Goal: Transaction & Acquisition: Obtain resource

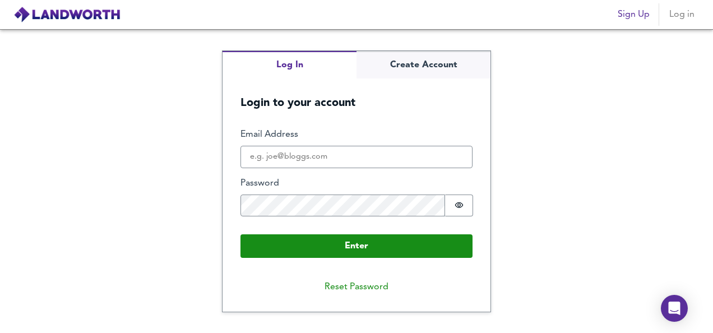
click at [362, 174] on fieldset "Enter Email Address Password Password is hidden Buffer" at bounding box center [357, 176] width 232 height 96
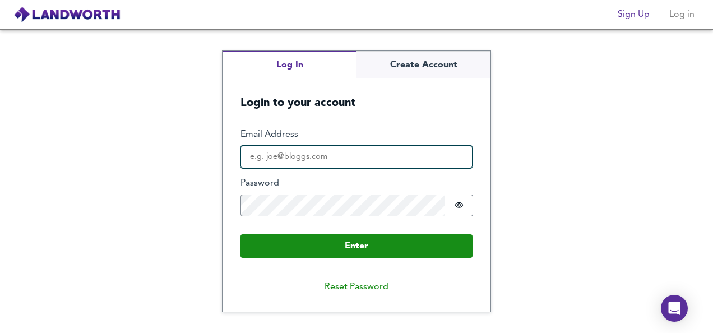
click at [346, 156] on input "Email Address" at bounding box center [357, 157] width 232 height 22
type input "[EMAIL_ADDRESS][DOMAIN_NAME]"
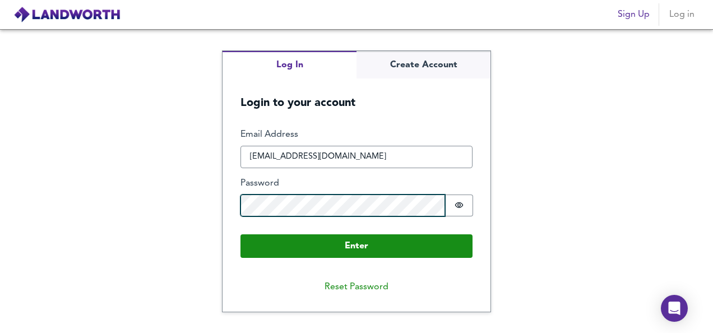
click at [241, 234] on button "Enter" at bounding box center [357, 246] width 232 height 24
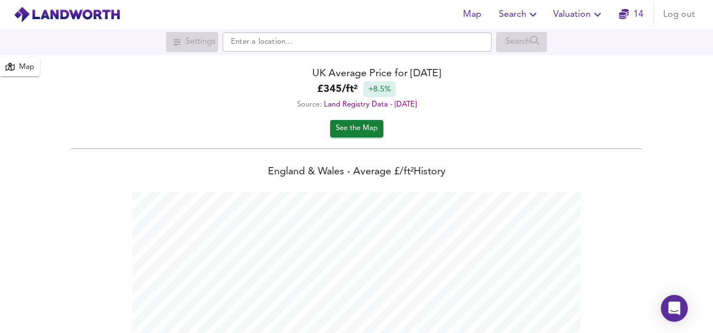
scroll to position [333, 713]
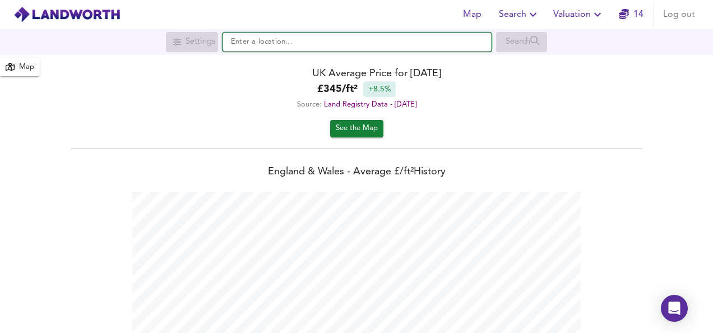
click at [266, 45] on input "text" at bounding box center [357, 42] width 269 height 19
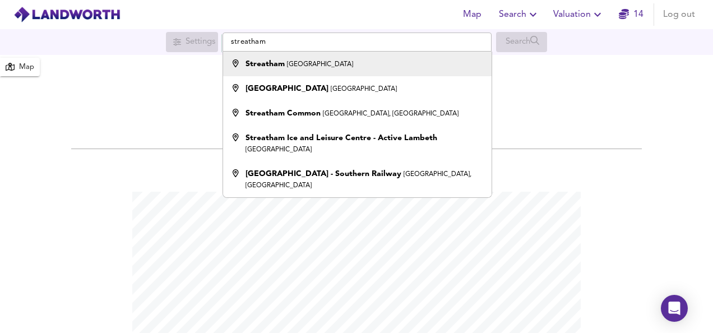
click at [284, 62] on div "Streatham [GEOGRAPHIC_DATA]" at bounding box center [300, 63] width 108 height 11
type input "Streatham, [GEOGRAPHIC_DATA]"
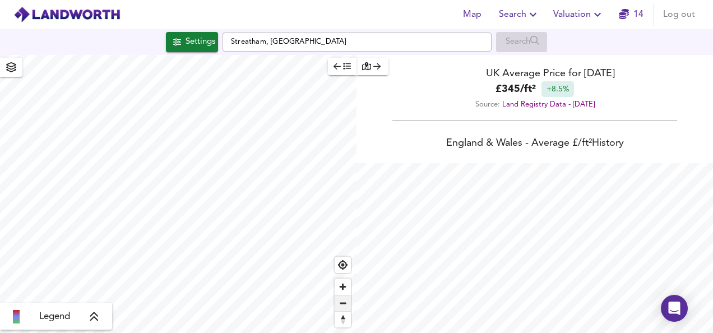
checkbox input "false"
checkbox input "true"
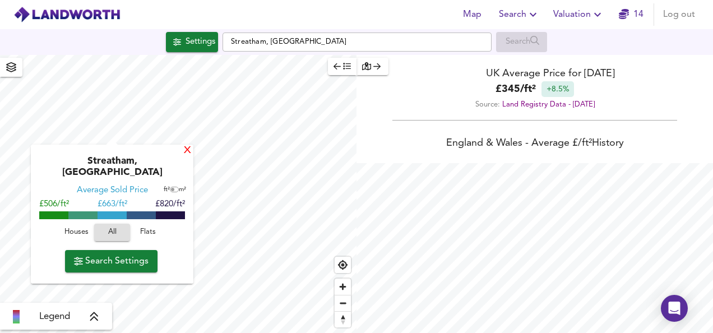
click at [184, 151] on div "X" at bounding box center [188, 151] width 10 height 11
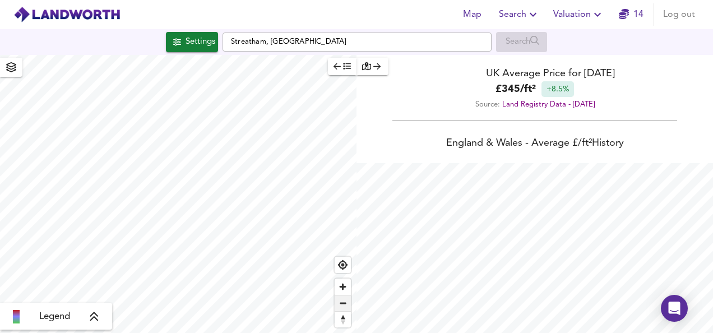
click at [345, 302] on span "Zoom out" at bounding box center [343, 303] width 16 height 16
click at [346, 306] on span "Zoom out" at bounding box center [343, 303] width 16 height 16
click at [344, 283] on span "Zoom in" at bounding box center [343, 287] width 16 height 16
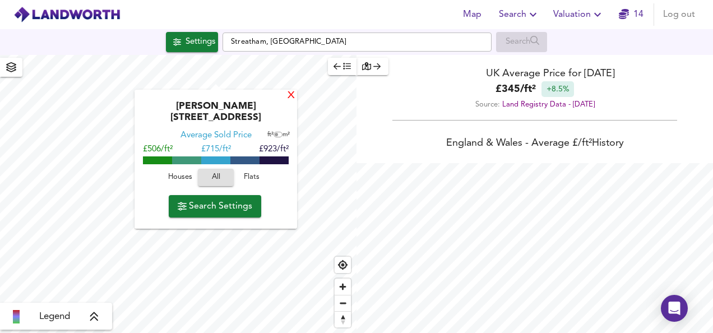
click at [289, 95] on div "X" at bounding box center [291, 96] width 10 height 11
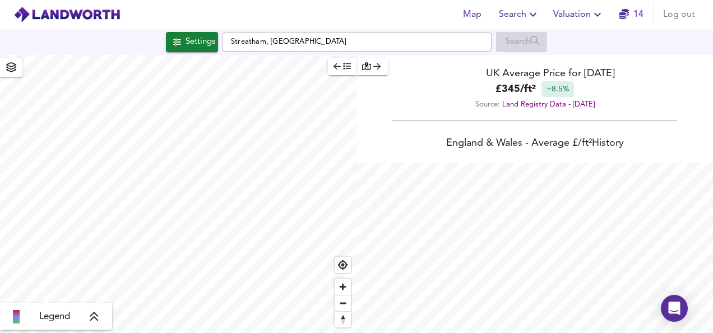
type input "6202"
click at [350, 300] on span "Zoom out" at bounding box center [343, 303] width 16 height 16
click at [189, 41] on div "Settings" at bounding box center [201, 42] width 30 height 15
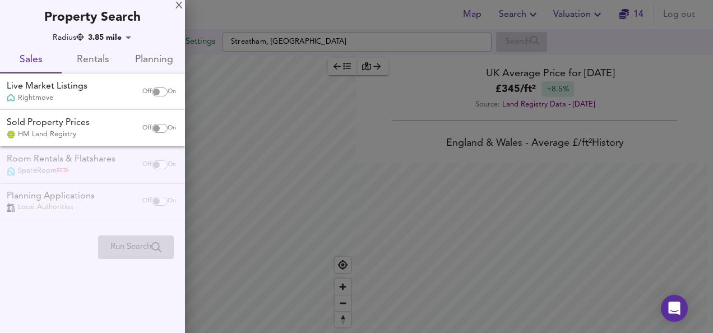
click at [156, 93] on input "checkbox" at bounding box center [156, 91] width 27 height 9
checkbox input "true"
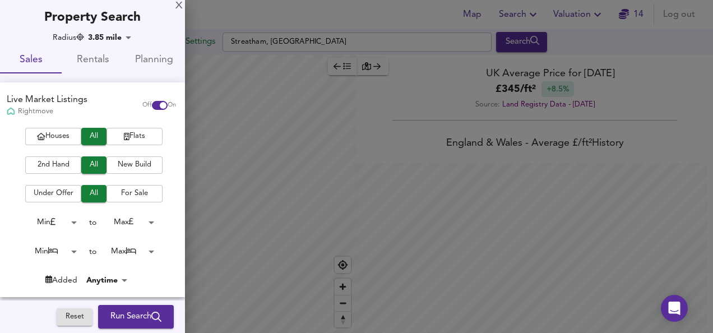
click at [135, 142] on span "Flats" at bounding box center [134, 136] width 45 height 13
click at [62, 163] on span "2nd Hand" at bounding box center [53, 165] width 45 height 13
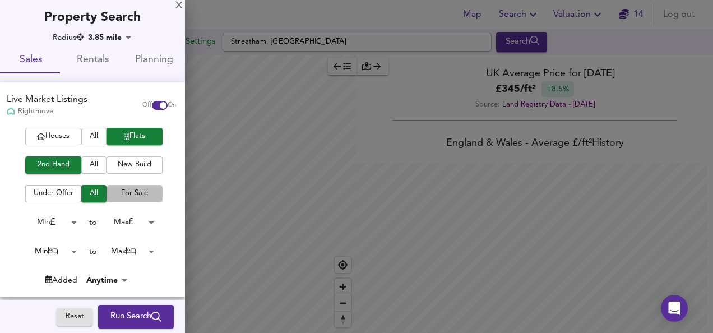
click at [123, 196] on span "For Sale" at bounding box center [134, 193] width 45 height 13
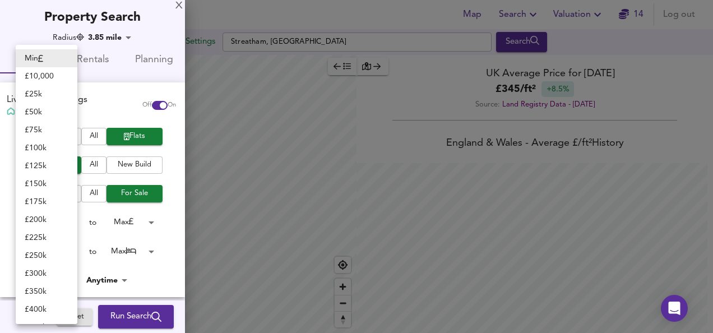
click at [70, 222] on body "Map Search Valuation 14 Log out Settings Streatham, [GEOGRAPHIC_DATA] Search Le…" at bounding box center [356, 166] width 713 height 333
click at [152, 219] on div at bounding box center [356, 166] width 713 height 333
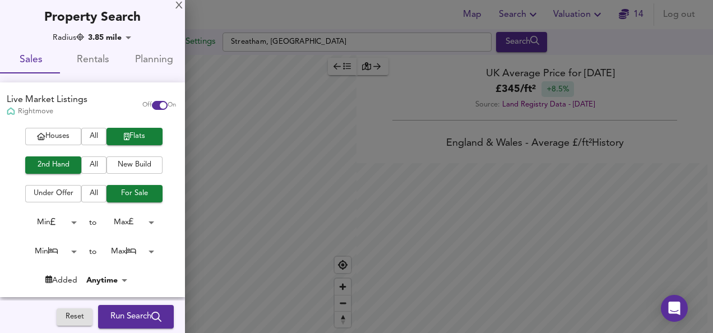
click at [145, 221] on body "Map Search Valuation 14 Log out Settings Streatham, [GEOGRAPHIC_DATA] Search Le…" at bounding box center [356, 166] width 713 height 333
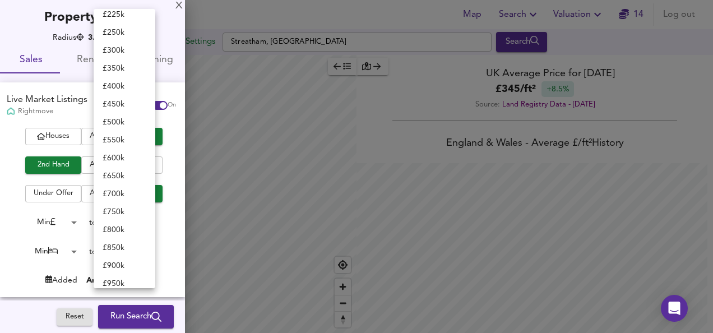
scroll to position [0, 0]
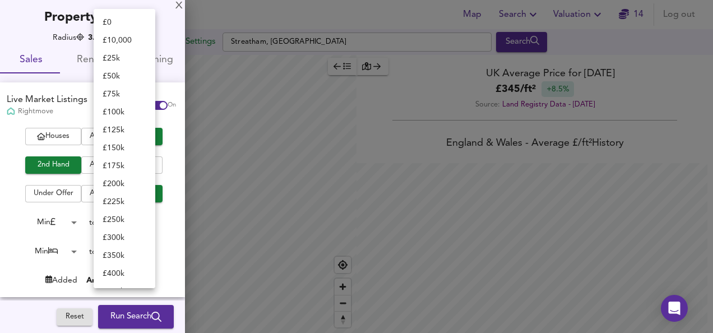
click at [112, 184] on li "£ 200k" at bounding box center [125, 184] width 62 height 18
type input "200000"
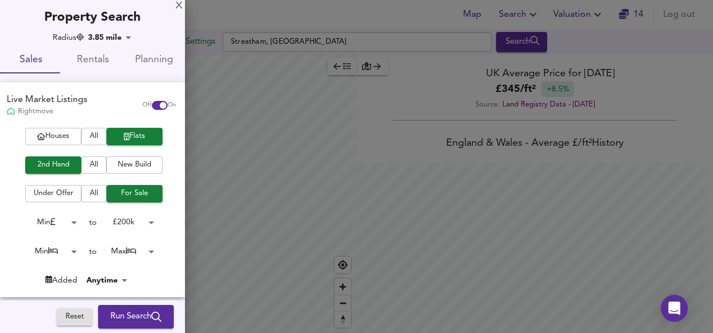
click at [70, 256] on body "Map Search Valuation 14 Log out Settings Streatham, [GEOGRAPHIC_DATA] Search Le…" at bounding box center [356, 166] width 713 height 333
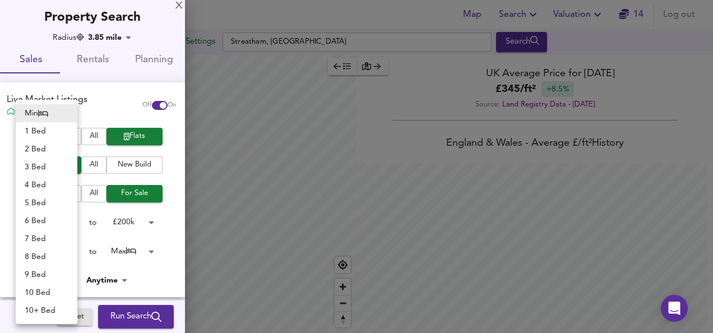
click at [39, 126] on li "1 Bed" at bounding box center [47, 131] width 62 height 18
type input "1"
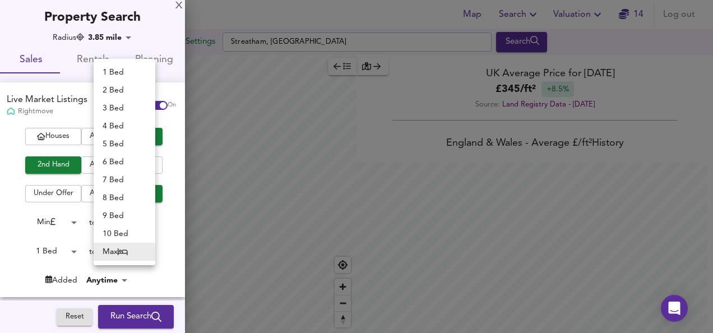
click at [135, 254] on body "Map Search Valuation 14 Log out Settings Streatham, [GEOGRAPHIC_DATA] Search Le…" at bounding box center [356, 166] width 713 height 333
click at [110, 74] on li "1 Bed" at bounding box center [125, 72] width 62 height 18
type input "1"
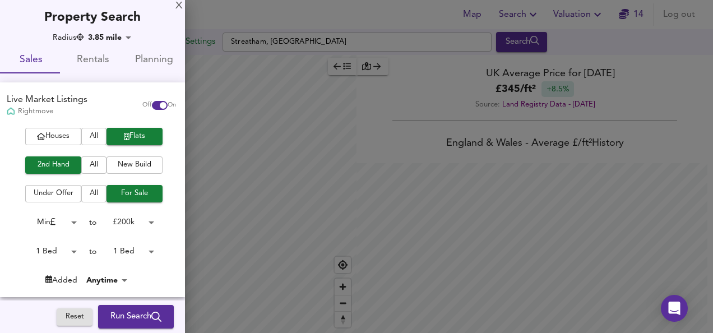
click at [116, 311] on span "Run Search" at bounding box center [135, 316] width 51 height 15
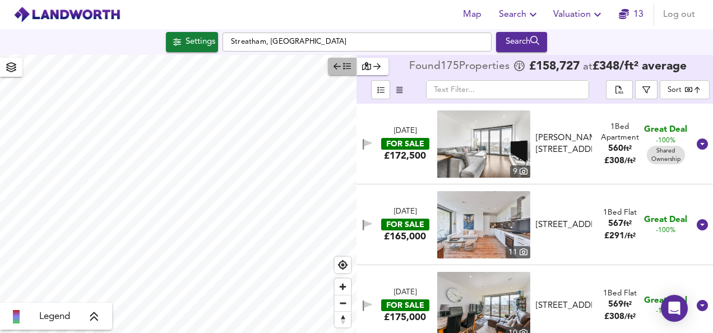
click at [346, 72] on span "button" at bounding box center [342, 66] width 17 height 13
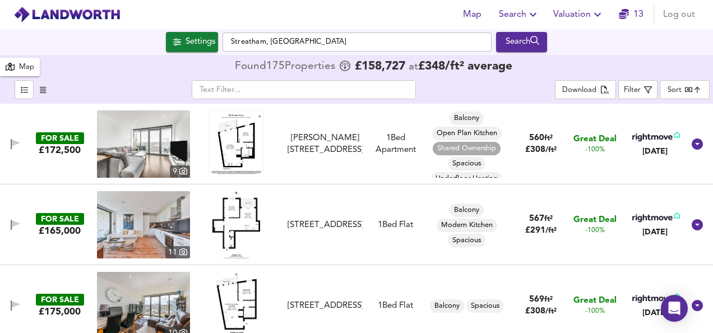
click at [674, 94] on body "Map Search Valuation 13 Log out Settings Streatham, [GEOGRAPHIC_DATA] Search 17…" at bounding box center [356, 166] width 713 height 333
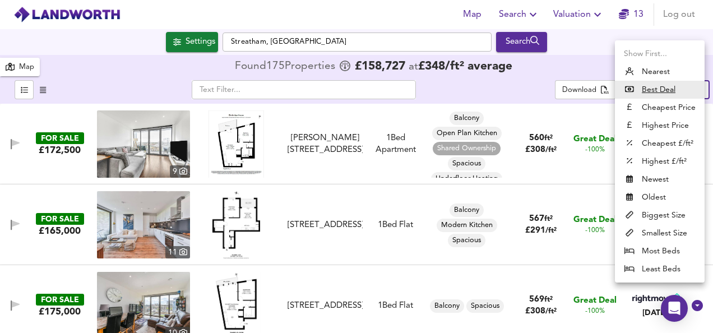
click at [638, 218] on li "Biggest Size" at bounding box center [660, 215] width 90 height 18
type input "biggest"
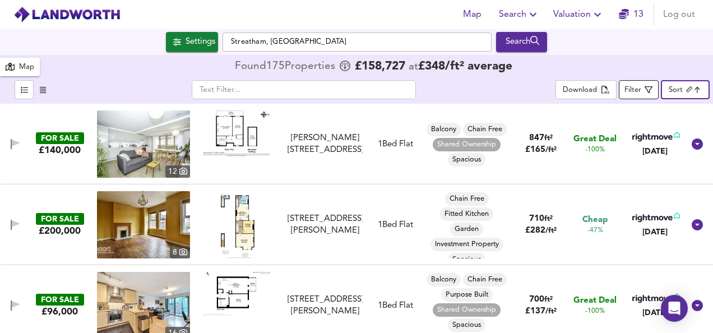
click at [630, 87] on div "Filter" at bounding box center [633, 90] width 17 height 13
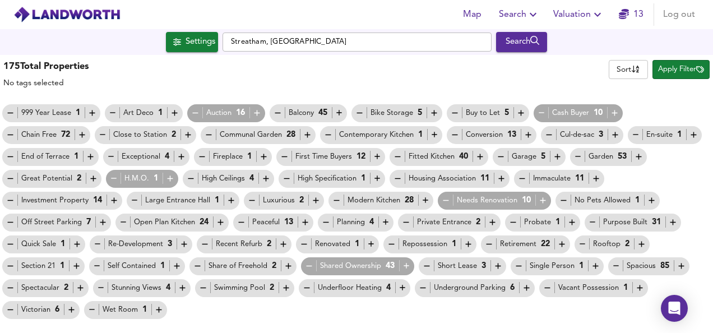
click at [308, 267] on icon "button" at bounding box center [309, 266] width 10 height 10
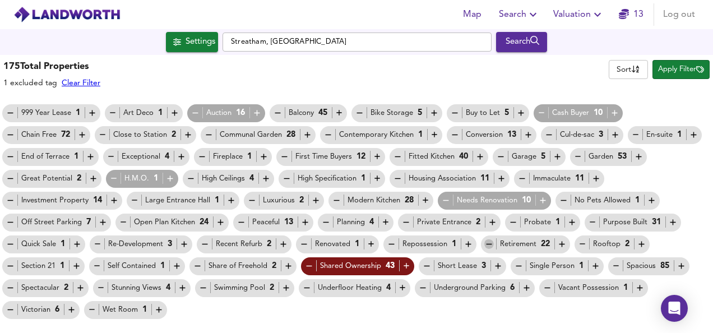
click at [487, 241] on icon "button" at bounding box center [489, 244] width 10 height 10
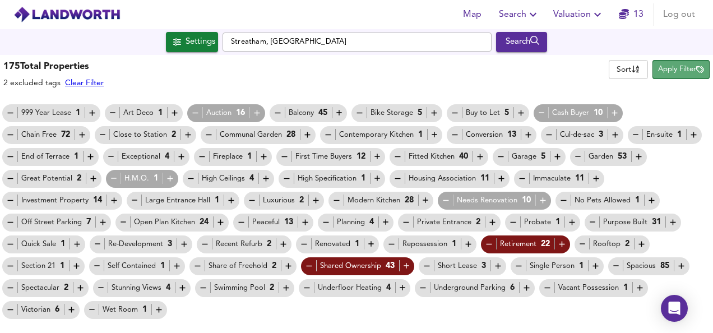
click at [669, 73] on span "Apply Filter" at bounding box center [681, 69] width 46 height 13
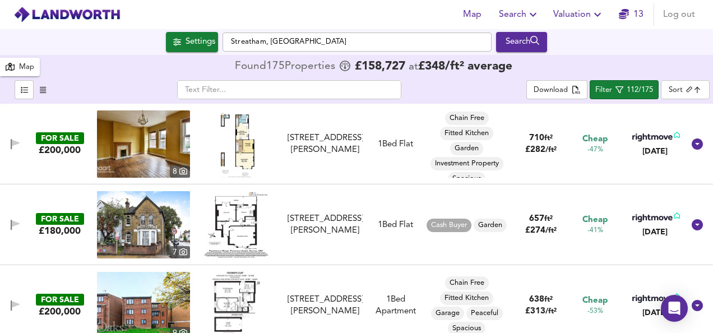
click at [239, 220] on img at bounding box center [236, 224] width 64 height 67
click at [145, 220] on img at bounding box center [143, 224] width 93 height 67
click at [18, 220] on icon "button" at bounding box center [16, 225] width 10 height 11
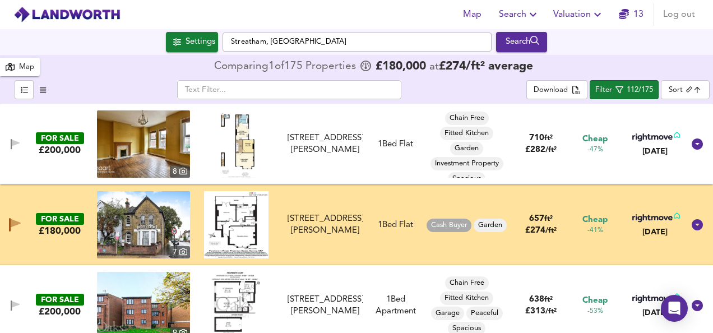
click at [167, 226] on img at bounding box center [143, 224] width 93 height 67
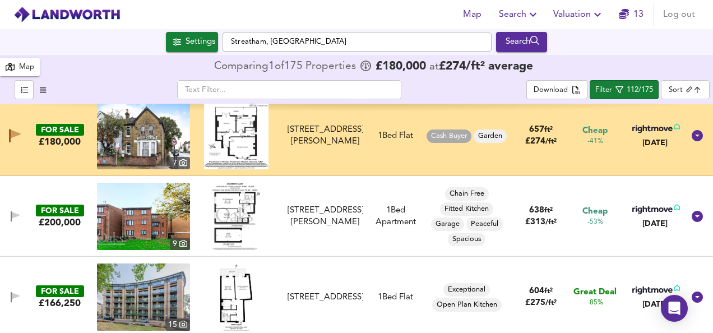
scroll to position [90, 0]
click at [229, 207] on img at bounding box center [236, 215] width 48 height 67
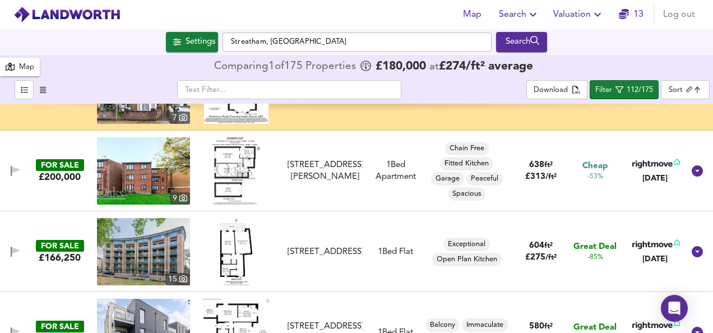
scroll to position [157, 0]
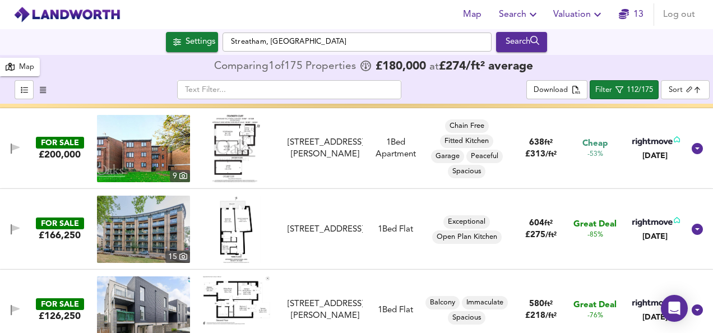
click at [238, 231] on img at bounding box center [236, 229] width 49 height 67
click at [135, 229] on img at bounding box center [143, 229] width 93 height 67
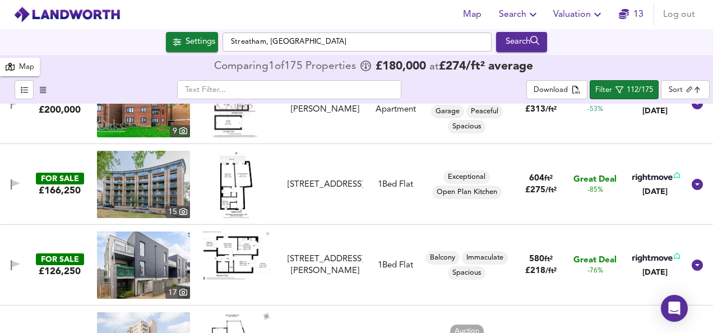
scroll to position [224, 0]
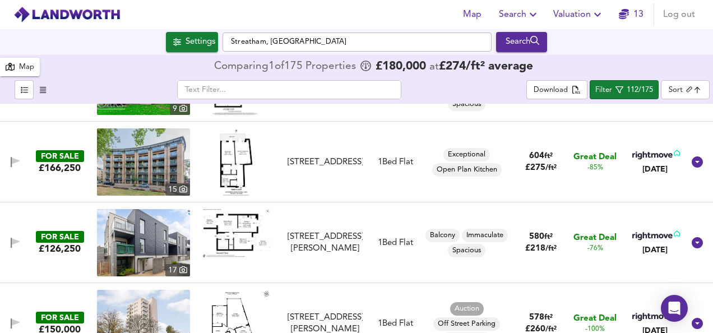
click at [240, 240] on img at bounding box center [236, 233] width 67 height 48
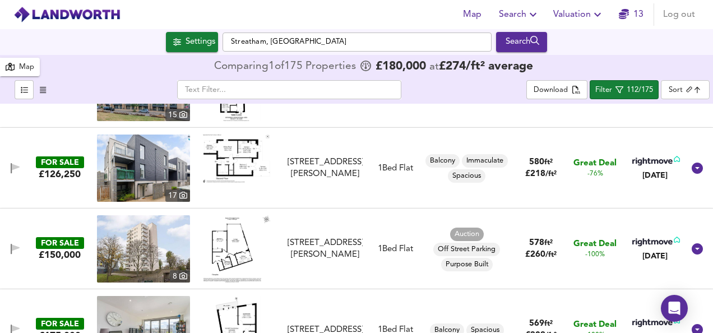
scroll to position [314, 0]
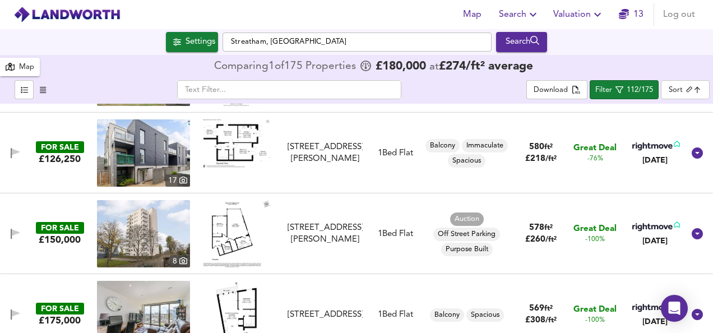
click at [219, 229] on img at bounding box center [236, 233] width 67 height 67
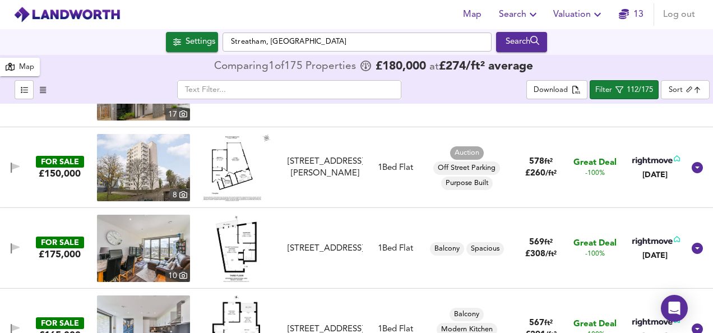
scroll to position [381, 0]
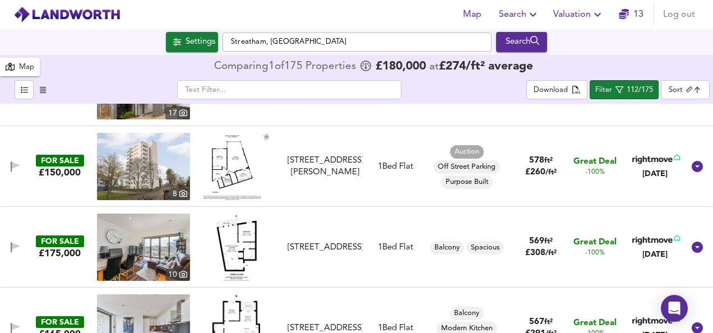
click at [237, 243] on img at bounding box center [236, 247] width 49 height 67
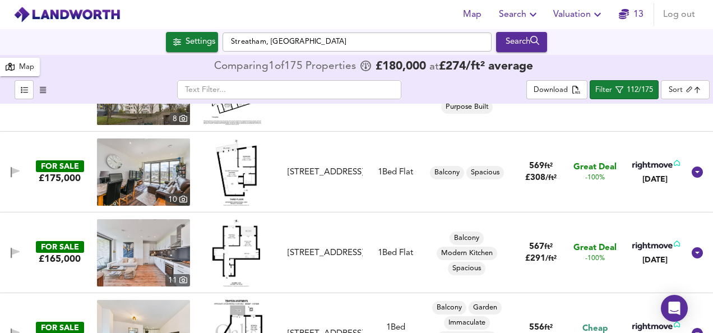
scroll to position [471, 0]
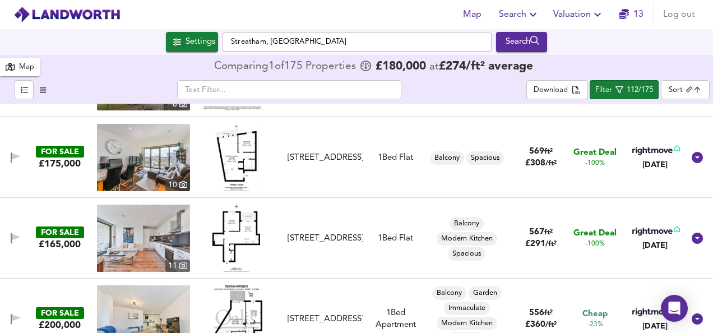
click at [235, 233] on img at bounding box center [236, 238] width 48 height 67
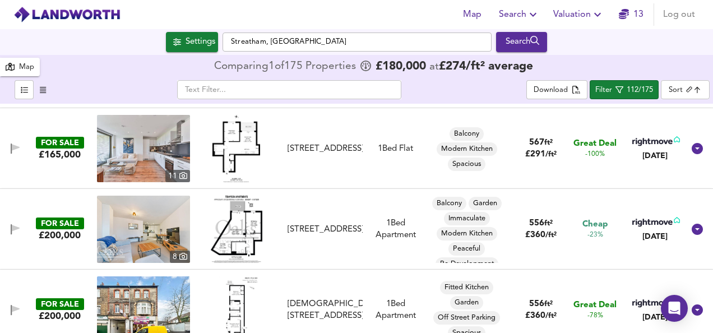
scroll to position [583, 0]
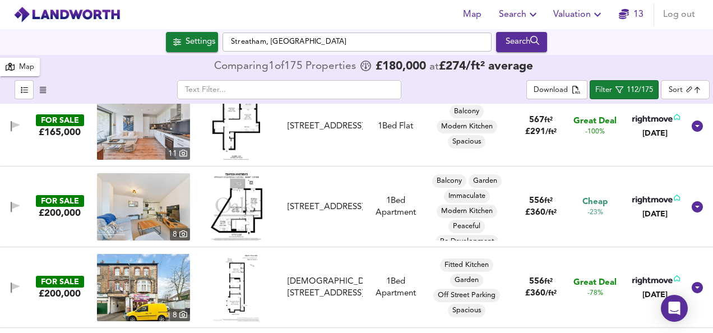
click at [237, 211] on img at bounding box center [237, 206] width 52 height 67
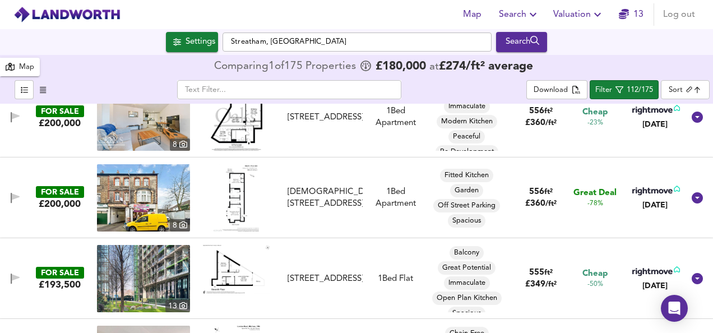
scroll to position [695, 0]
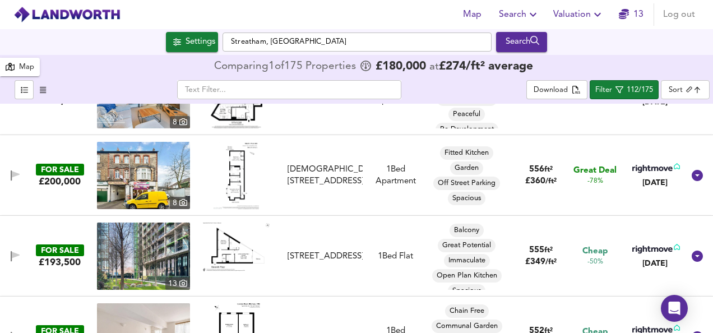
click at [230, 174] on img at bounding box center [236, 175] width 45 height 67
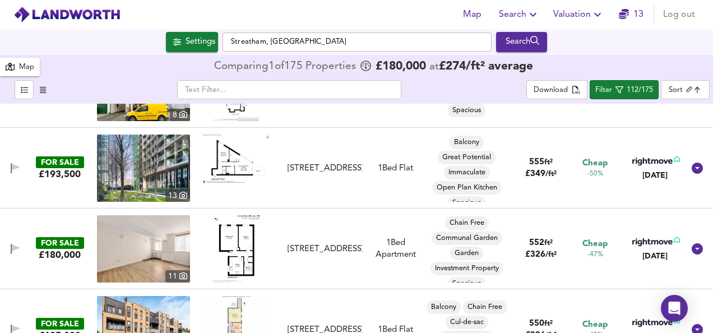
scroll to position [785, 0]
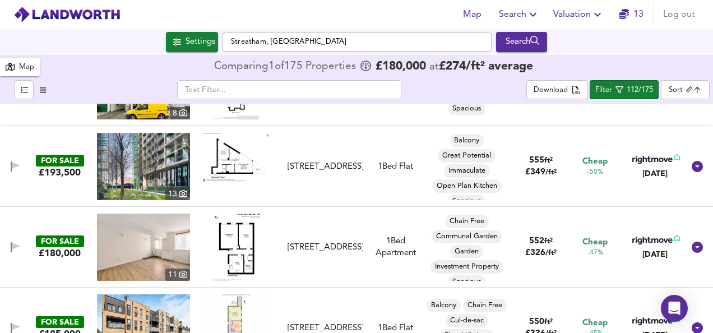
click at [226, 244] on img at bounding box center [236, 247] width 48 height 67
click at [229, 248] on img at bounding box center [236, 247] width 48 height 67
click at [159, 233] on img at bounding box center [143, 247] width 93 height 67
click at [17, 249] on icon "button" at bounding box center [16, 247] width 10 height 11
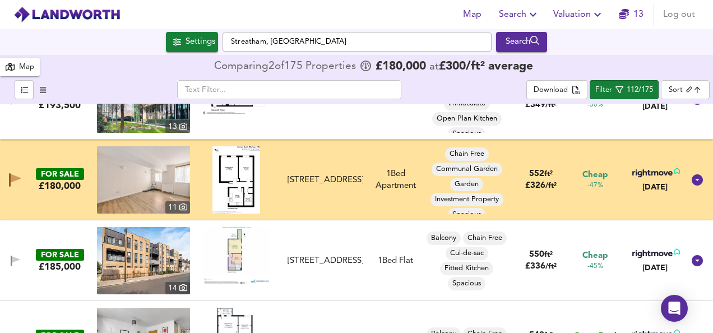
scroll to position [875, 0]
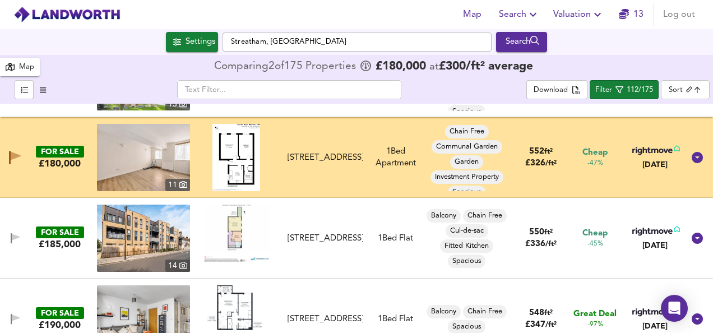
click at [232, 228] on img at bounding box center [236, 233] width 67 height 57
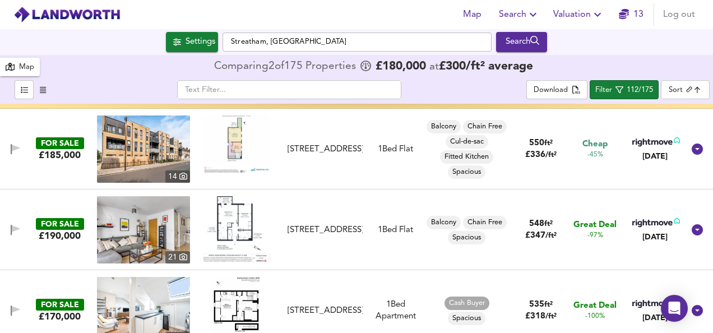
scroll to position [964, 0]
click at [221, 238] on img at bounding box center [236, 229] width 67 height 66
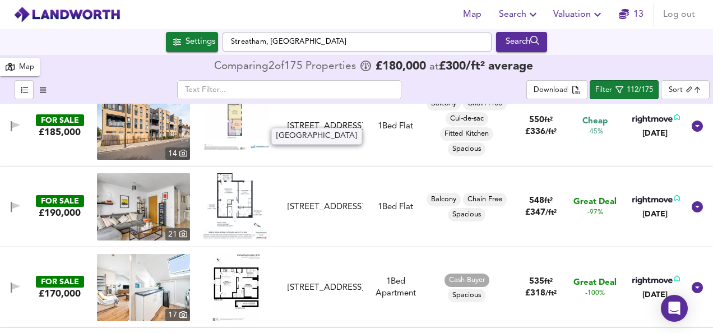
scroll to position [1009, 0]
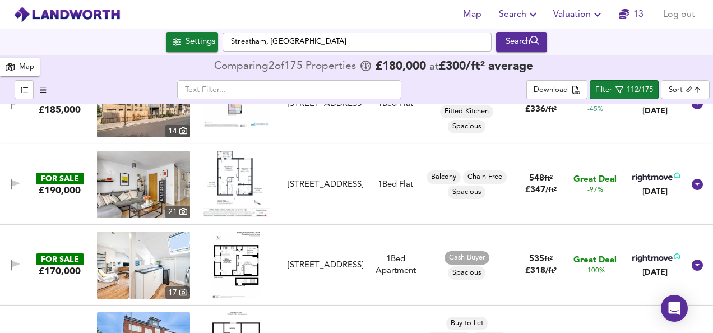
click at [243, 270] on img at bounding box center [236, 265] width 48 height 67
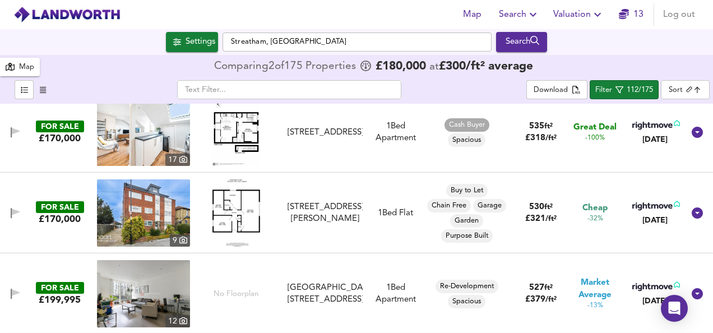
scroll to position [1144, 0]
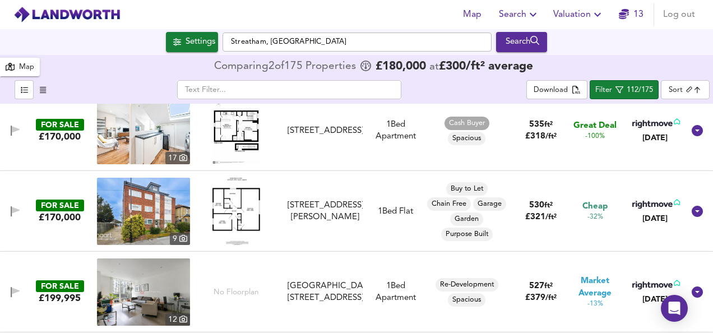
click at [239, 210] on img at bounding box center [236, 211] width 48 height 67
click at [174, 210] on img at bounding box center [143, 211] width 93 height 67
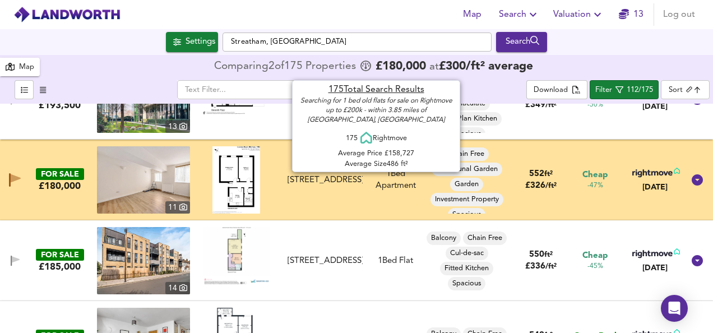
scroll to position [830, 0]
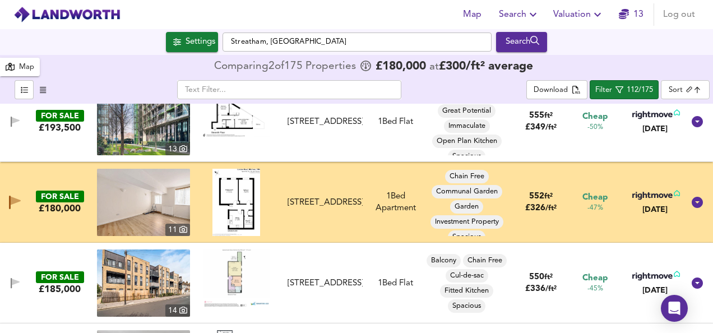
click at [153, 218] on img at bounding box center [143, 202] width 93 height 67
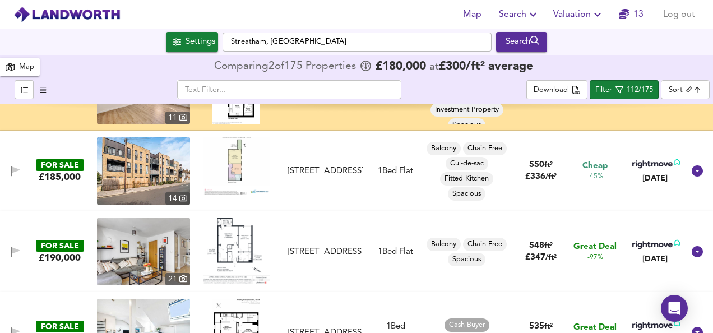
scroll to position [964, 0]
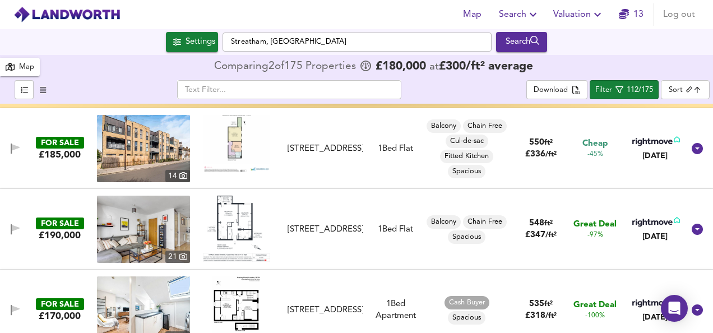
click at [236, 223] on img at bounding box center [236, 229] width 67 height 66
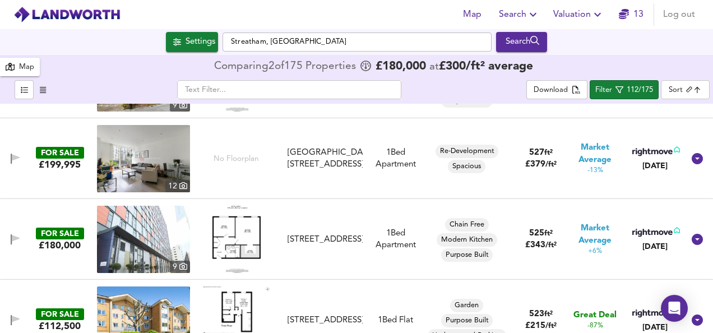
scroll to position [1278, 0]
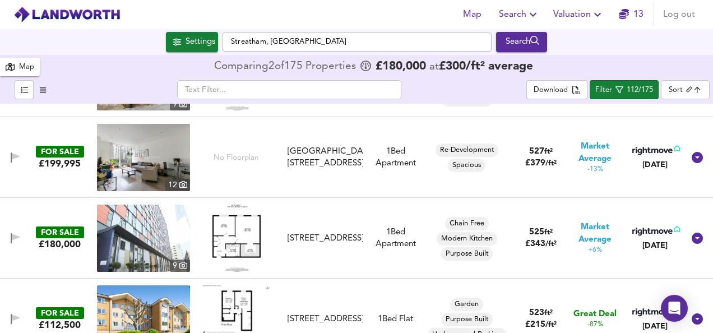
click at [237, 239] on img at bounding box center [236, 238] width 48 height 67
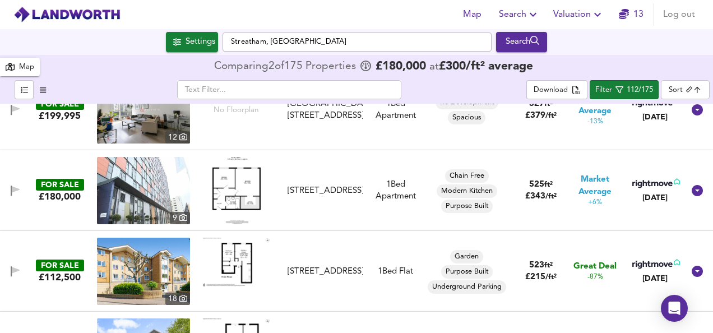
scroll to position [1345, 0]
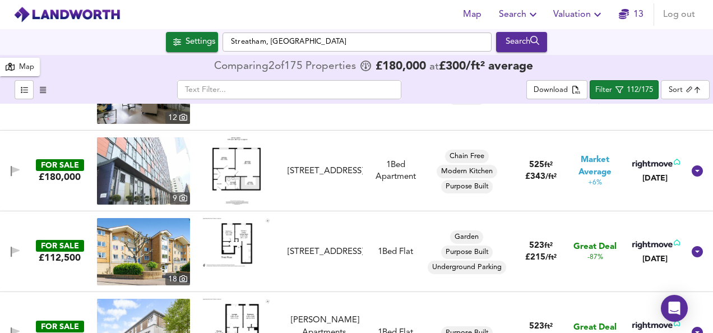
click at [223, 244] on img at bounding box center [236, 242] width 67 height 49
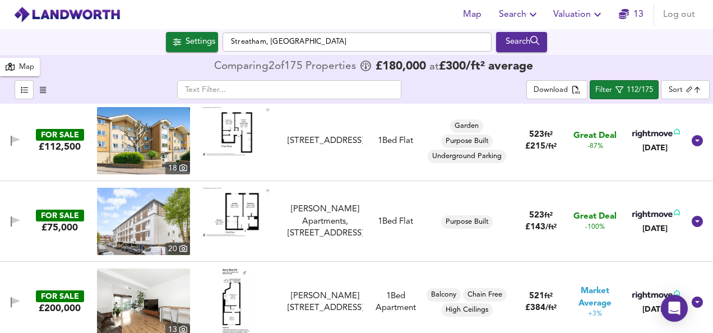
scroll to position [1458, 0]
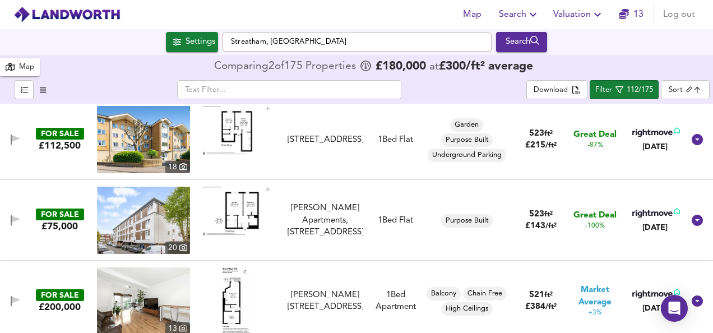
click at [228, 210] on img at bounding box center [236, 211] width 67 height 49
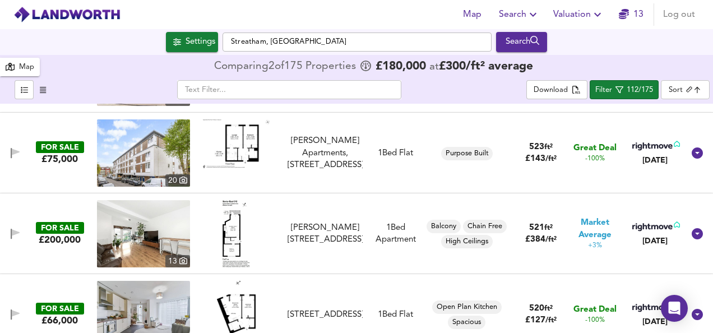
scroll to position [1547, 0]
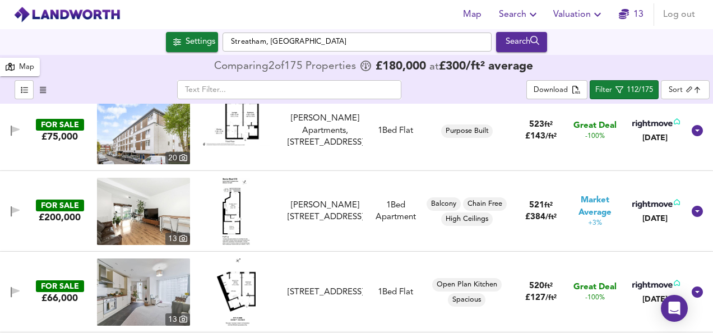
click at [150, 134] on img at bounding box center [143, 130] width 93 height 67
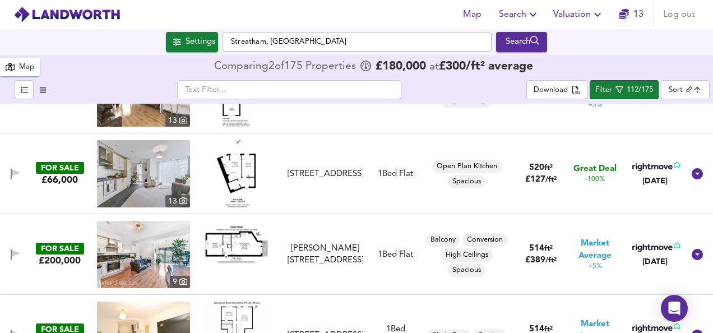
scroll to position [1682, 0]
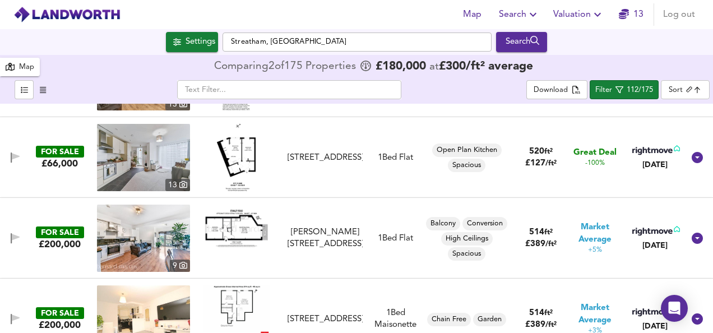
click at [230, 234] on img at bounding box center [236, 229] width 67 height 48
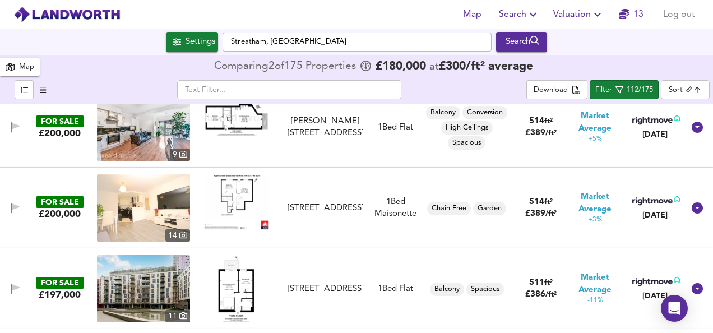
scroll to position [1794, 0]
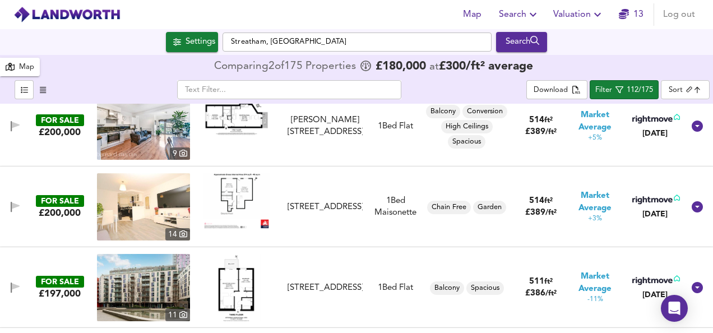
click at [238, 197] on img at bounding box center [236, 200] width 67 height 55
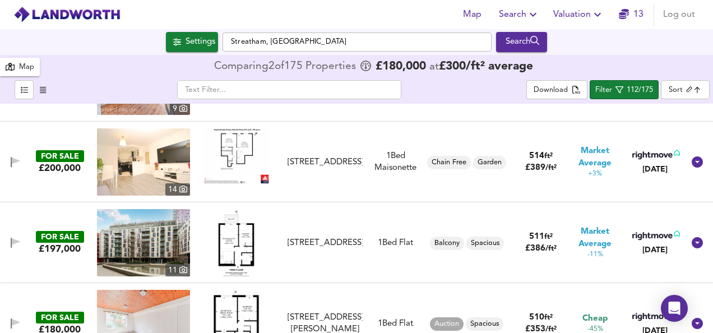
scroll to position [1861, 0]
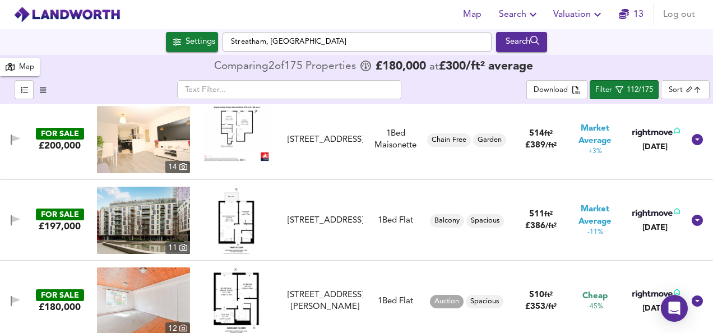
click at [242, 207] on img at bounding box center [236, 220] width 49 height 67
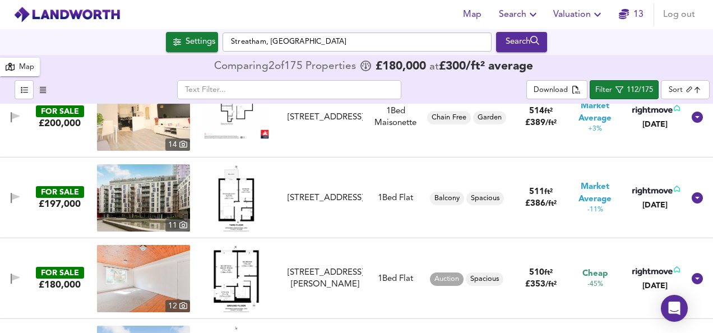
scroll to position [1951, 0]
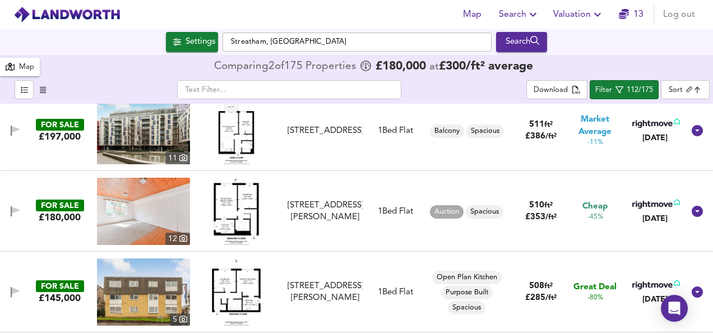
click at [240, 207] on img at bounding box center [236, 211] width 49 height 67
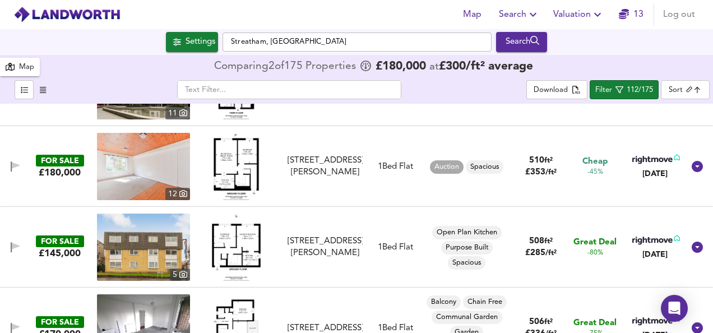
scroll to position [2018, 0]
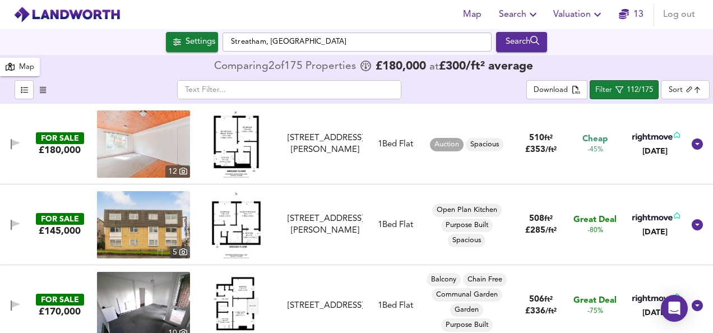
click at [241, 232] on img at bounding box center [236, 224] width 49 height 67
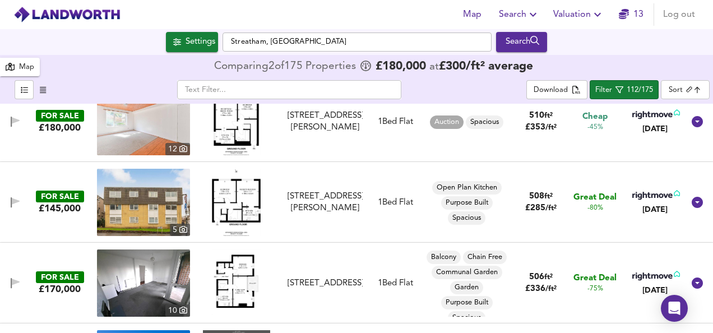
scroll to position [2063, 0]
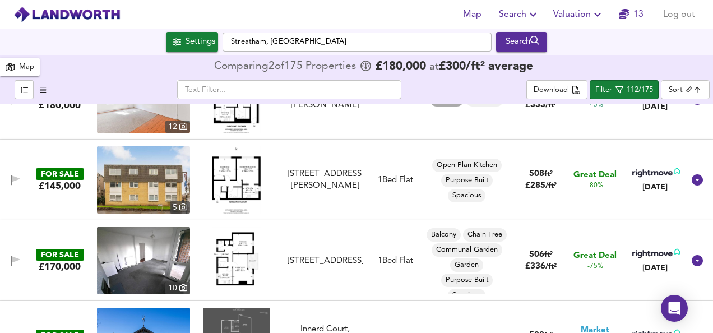
click at [228, 264] on img at bounding box center [236, 260] width 49 height 67
click at [229, 248] on img at bounding box center [236, 260] width 49 height 67
click at [120, 259] on img at bounding box center [143, 260] width 93 height 67
click at [16, 260] on icon "button" at bounding box center [16, 259] width 8 height 7
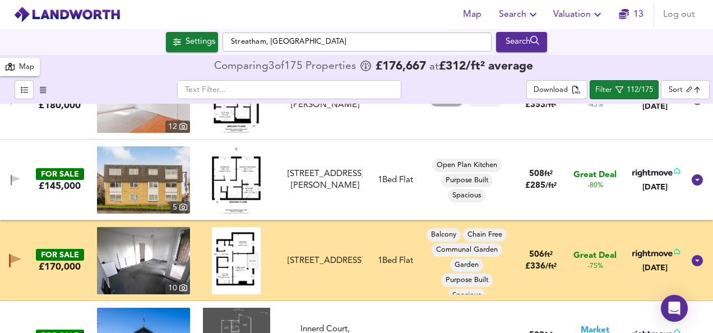
drag, startPoint x: 504, startPoint y: 240, endPoint x: 505, endPoint y: 286, distance: 46.0
click at [505, 286] on div "Balcony Chain Free Communal Garden Garden Purpose Built Spacious" at bounding box center [466, 265] width 85 height 76
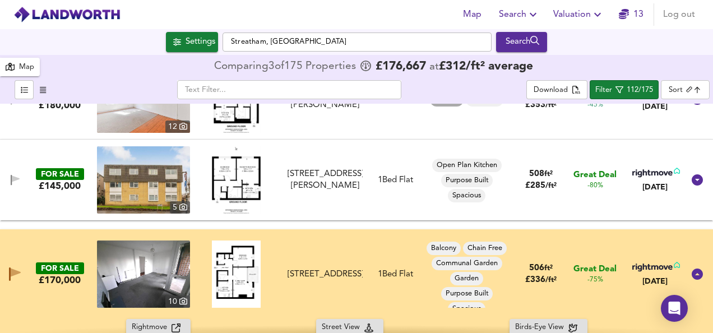
click at [136, 253] on img at bounding box center [143, 274] width 93 height 67
drag, startPoint x: 15, startPoint y: 271, endPoint x: 152, endPoint y: 258, distance: 138.5
click at [15, 271] on icon "button" at bounding box center [16, 273] width 10 height 8
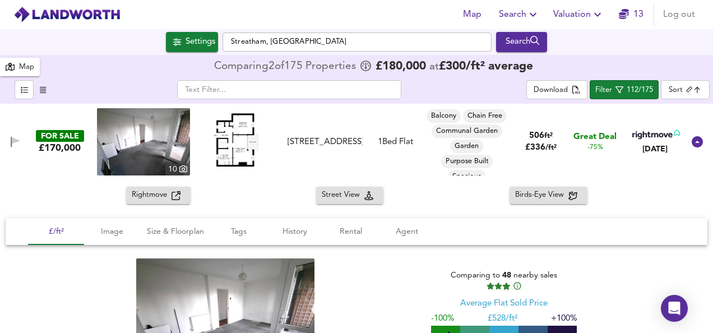
scroll to position [2198, 0]
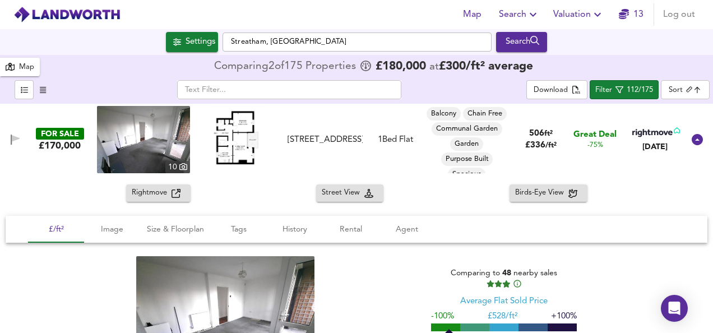
click at [275, 127] on div at bounding box center [236, 139] width 93 height 67
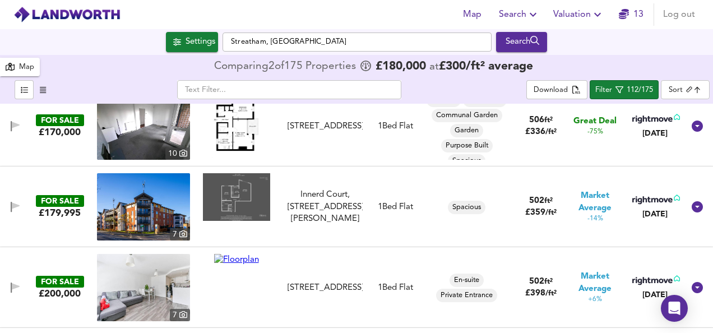
scroll to position [2220, 0]
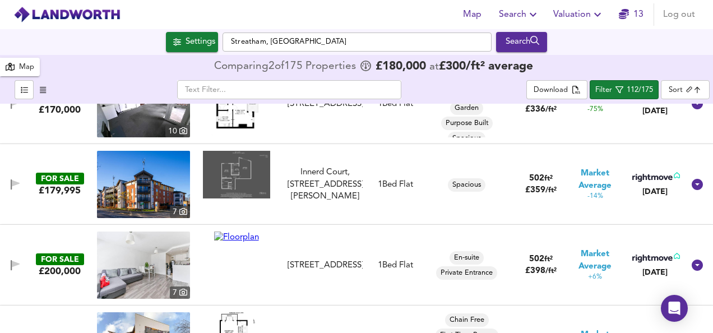
click at [232, 192] on img at bounding box center [236, 175] width 67 height 48
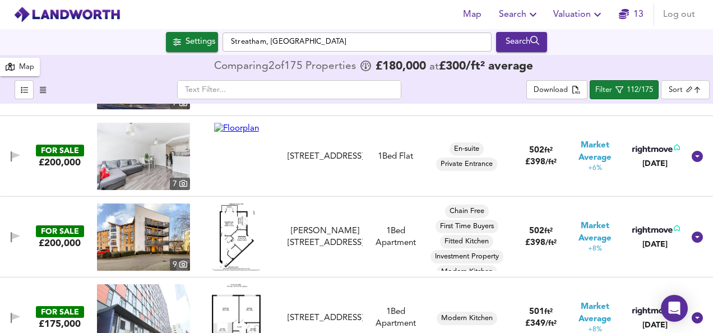
scroll to position [2332, 0]
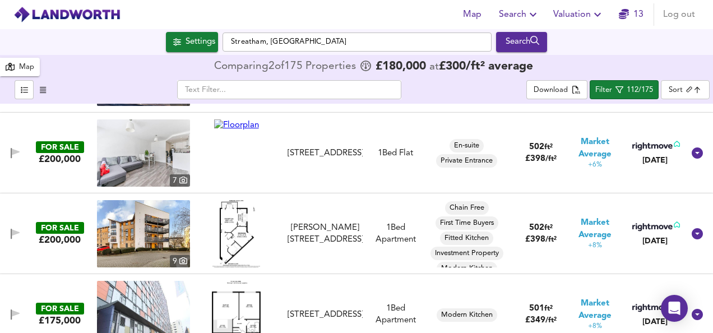
click at [237, 223] on img at bounding box center [236, 233] width 48 height 67
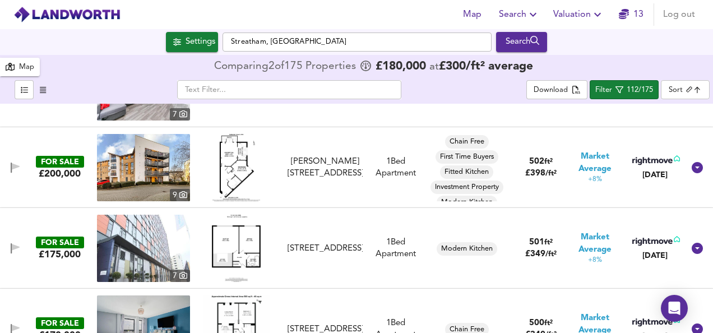
scroll to position [2422, 0]
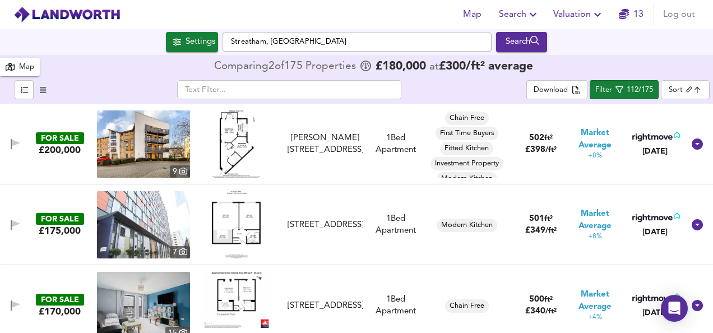
click at [237, 230] on img at bounding box center [236, 224] width 49 height 67
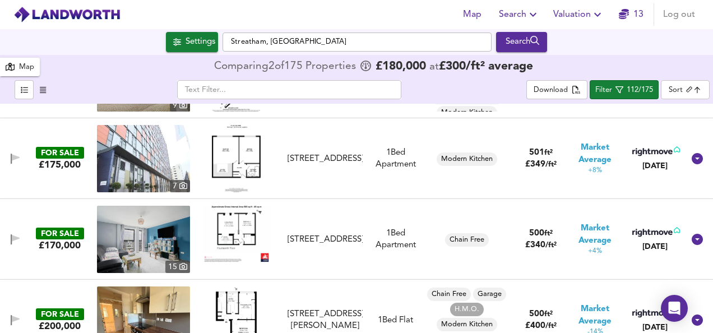
scroll to position [2489, 0]
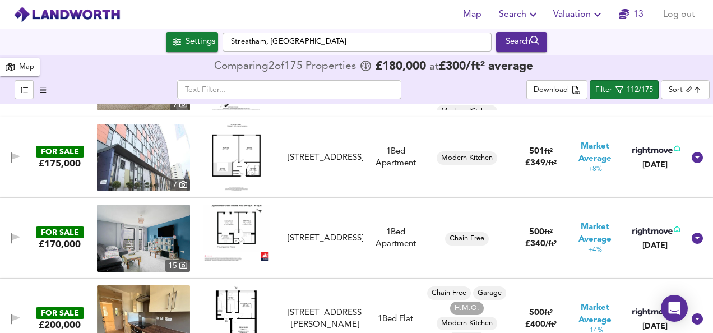
click at [228, 228] on img at bounding box center [236, 233] width 67 height 56
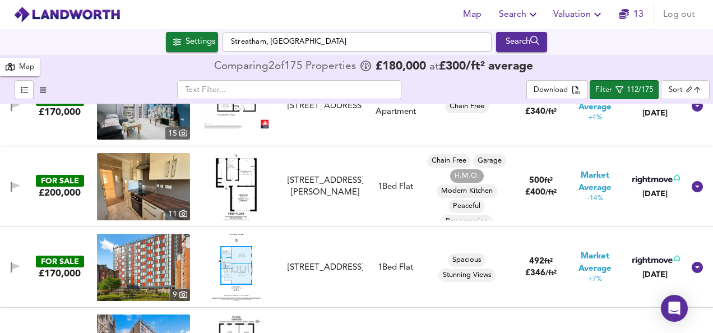
scroll to position [2624, 0]
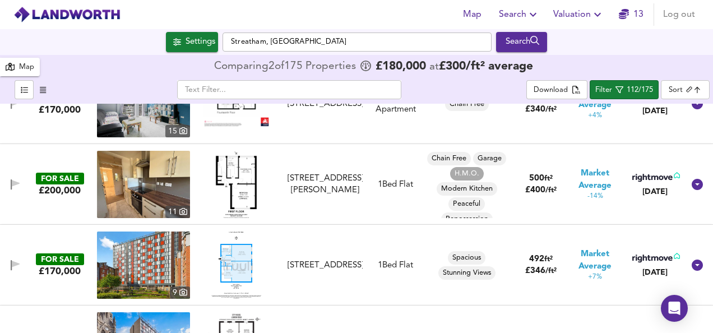
click at [231, 255] on img at bounding box center [236, 265] width 50 height 67
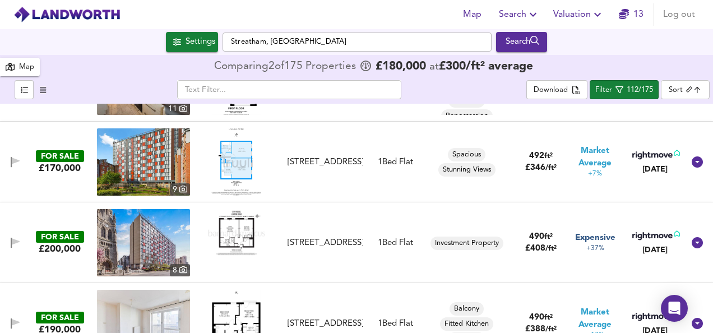
scroll to position [2758, 0]
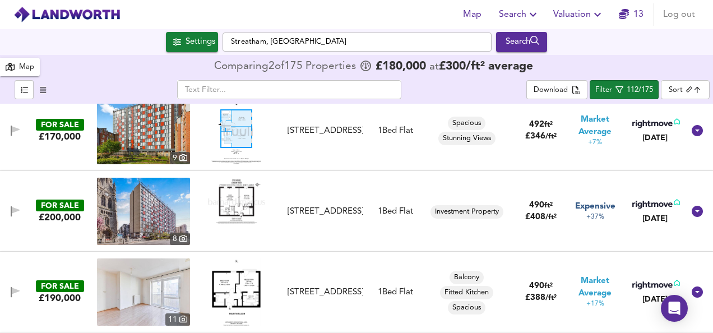
click at [246, 209] on img at bounding box center [236, 202] width 67 height 48
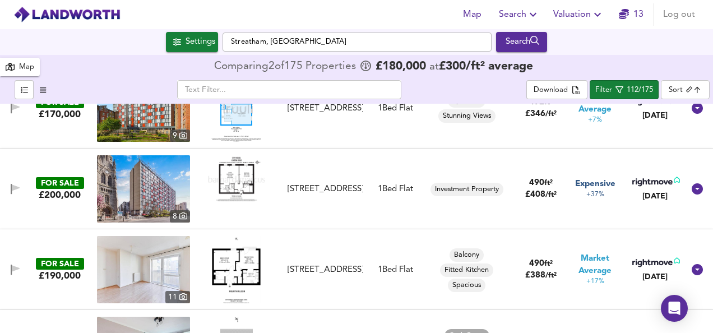
scroll to position [2803, 0]
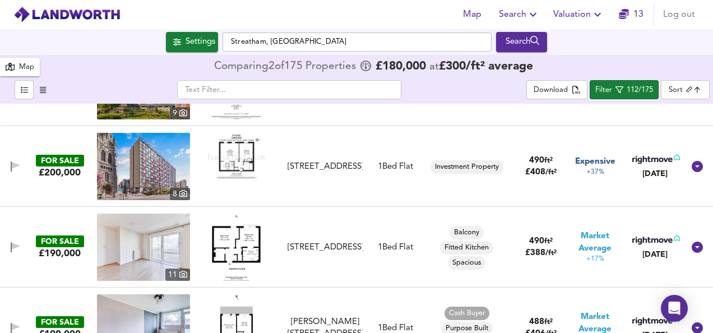
click at [239, 251] on img at bounding box center [236, 247] width 49 height 67
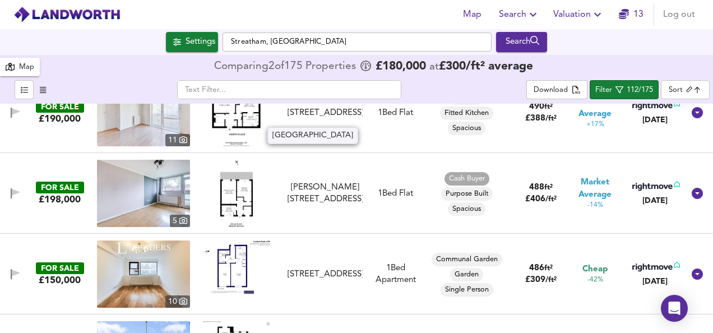
scroll to position [2960, 0]
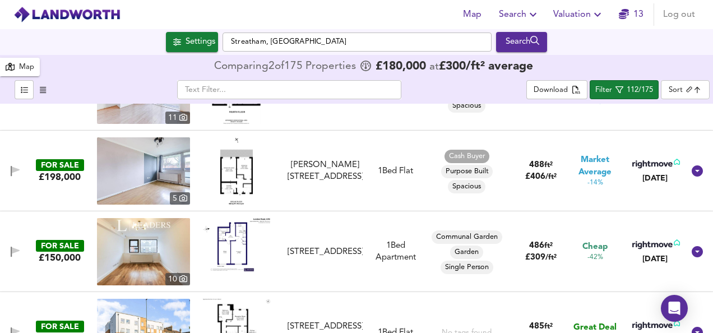
click at [220, 246] on img at bounding box center [236, 245] width 67 height 54
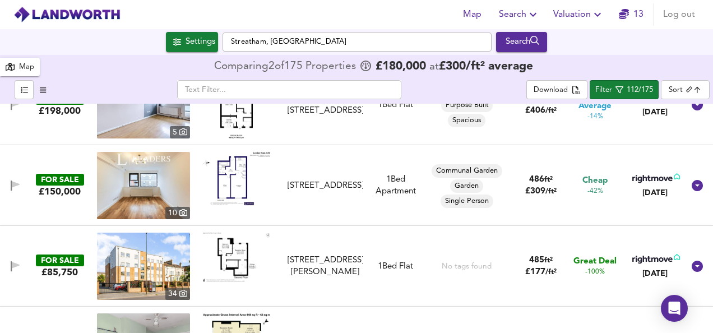
scroll to position [3050, 0]
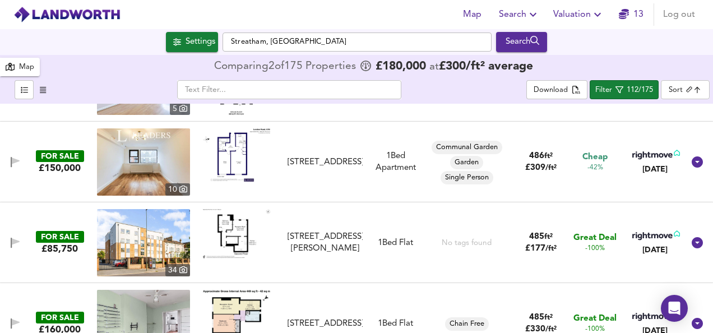
click at [235, 239] on img at bounding box center [236, 233] width 67 height 49
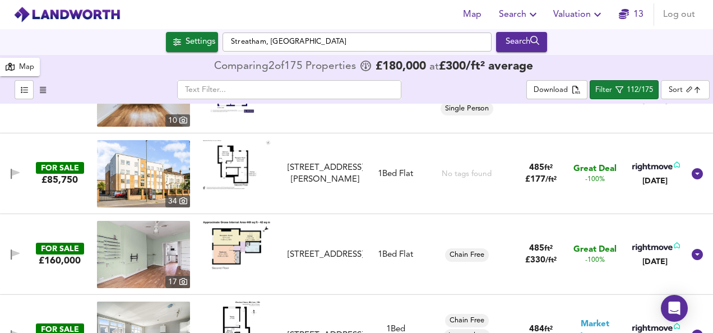
scroll to position [3139, 0]
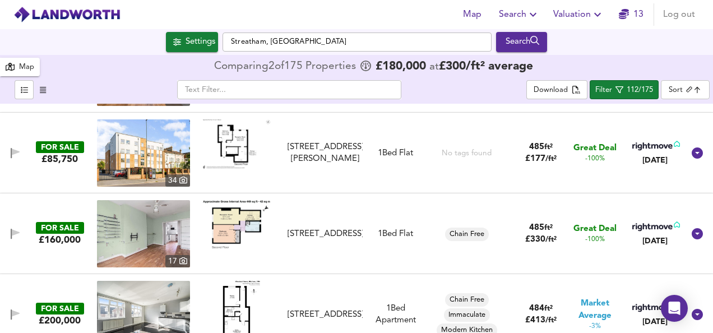
click at [238, 228] on img at bounding box center [236, 224] width 67 height 48
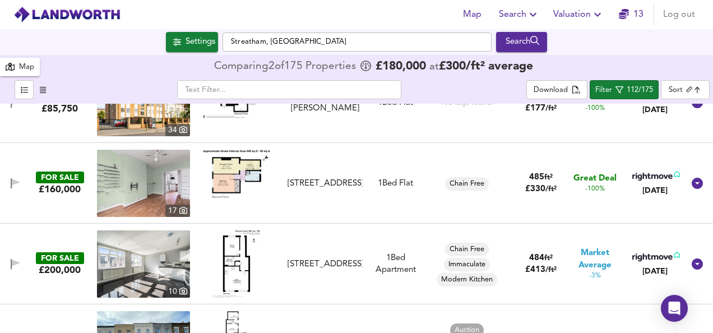
scroll to position [3207, 0]
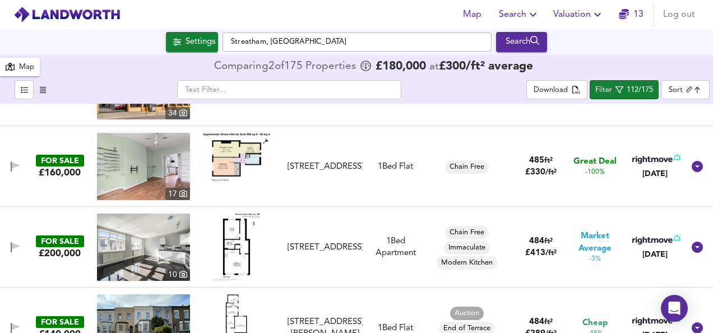
click at [145, 169] on img at bounding box center [143, 166] width 93 height 67
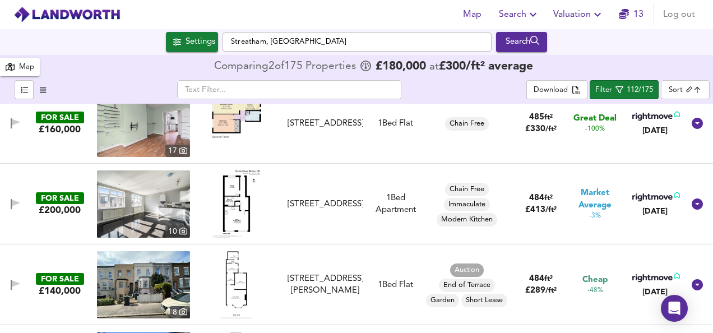
scroll to position [3252, 0]
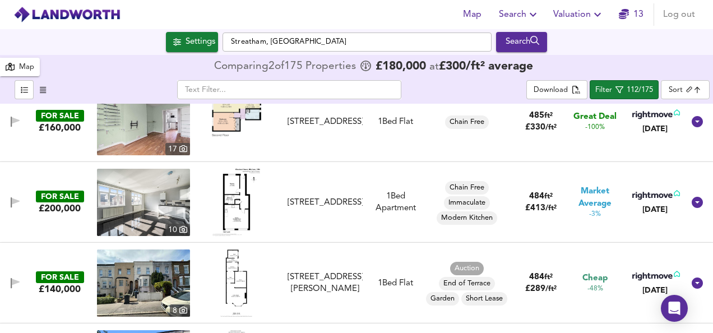
click at [232, 288] on img at bounding box center [235, 282] width 31 height 67
click at [155, 278] on img at bounding box center [143, 282] width 93 height 67
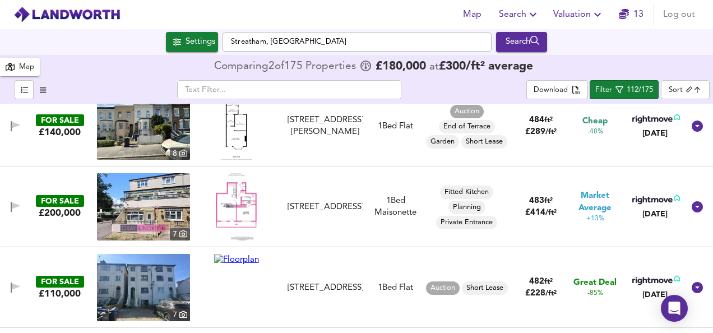
scroll to position [3431, 0]
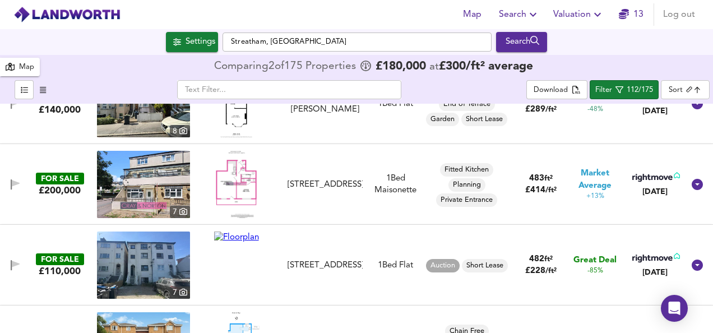
click at [243, 234] on img at bounding box center [236, 238] width 45 height 12
click at [173, 267] on img at bounding box center [143, 265] width 93 height 67
click at [226, 178] on img at bounding box center [236, 184] width 41 height 67
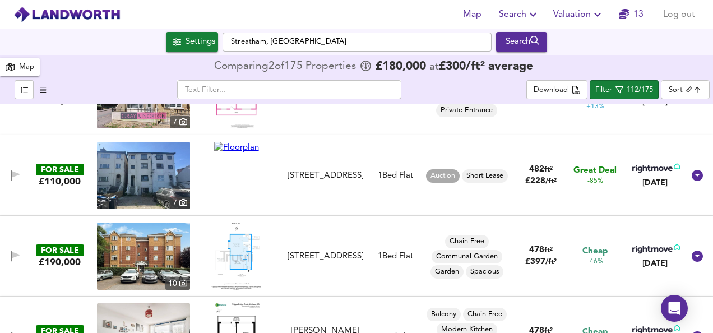
scroll to position [3543, 0]
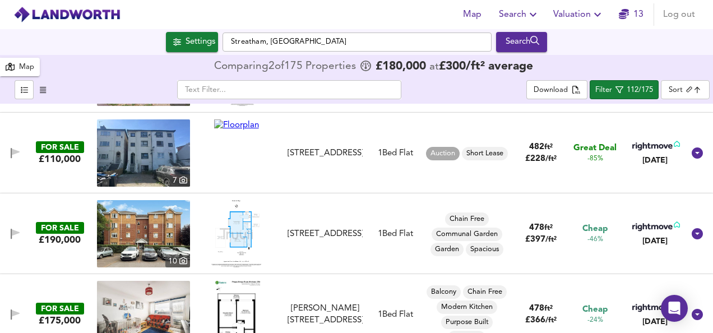
click at [244, 224] on img at bounding box center [236, 233] width 50 height 67
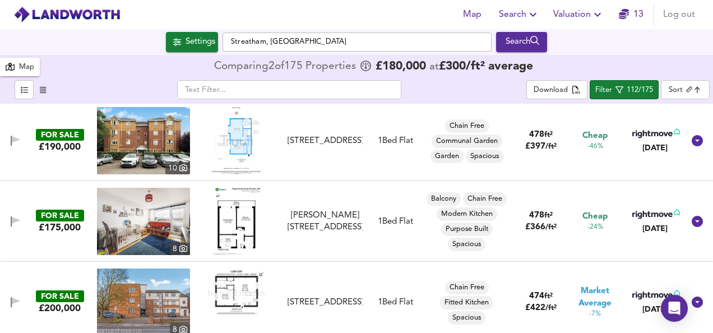
scroll to position [3655, 0]
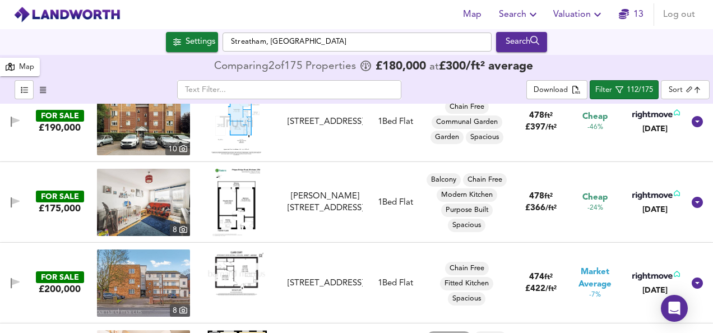
click at [233, 284] on img at bounding box center [236, 273] width 67 height 48
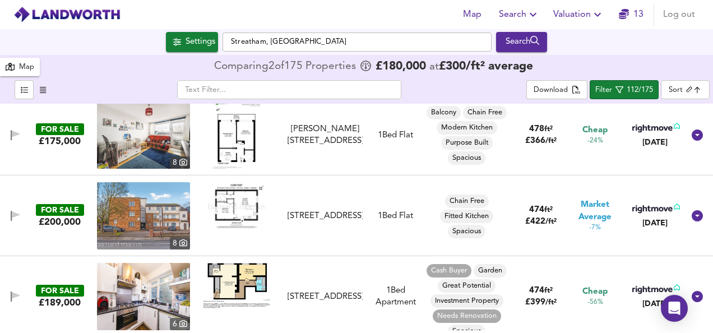
scroll to position [3745, 0]
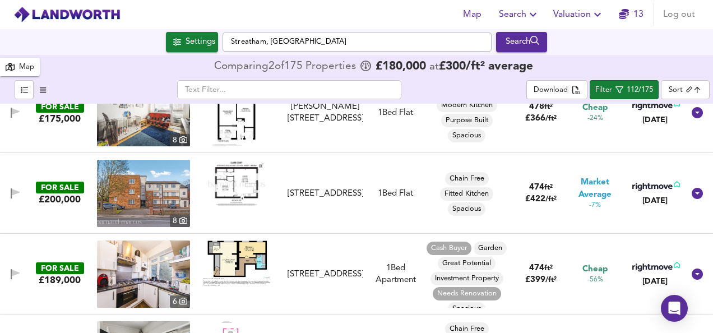
click at [238, 274] on img at bounding box center [236, 263] width 67 height 45
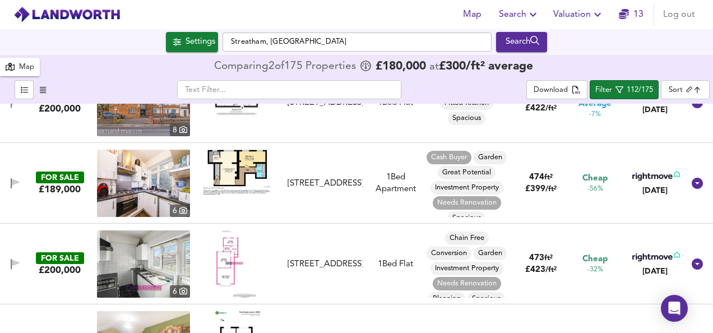
scroll to position [3857, 0]
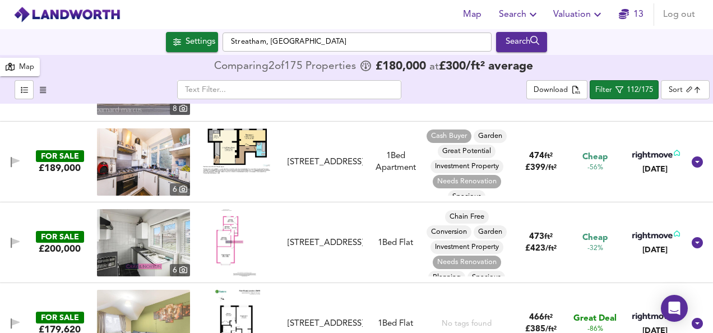
click at [217, 237] on img at bounding box center [236, 242] width 40 height 67
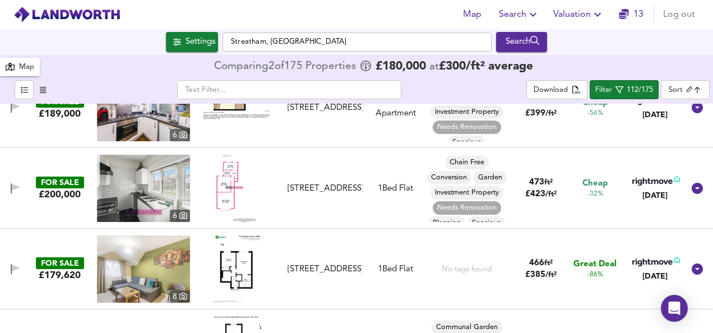
scroll to position [3924, 0]
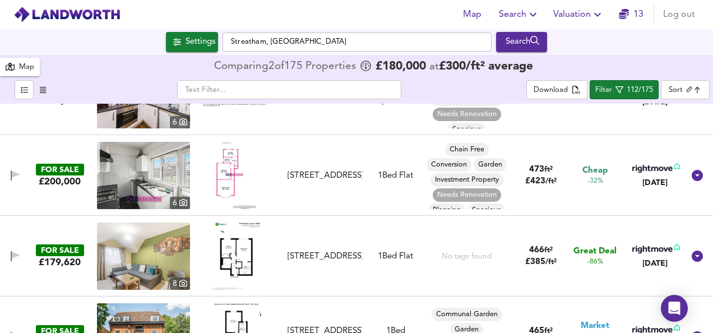
click at [252, 257] on img at bounding box center [236, 256] width 48 height 67
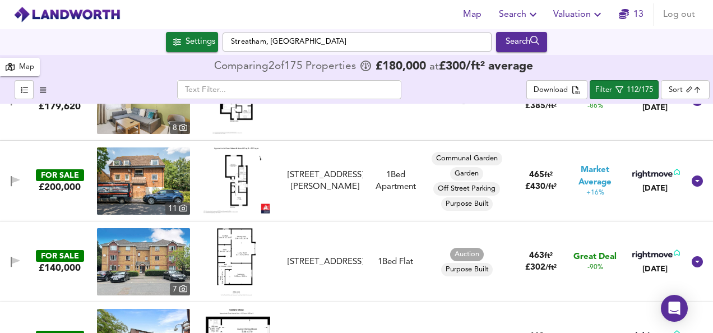
scroll to position [4081, 0]
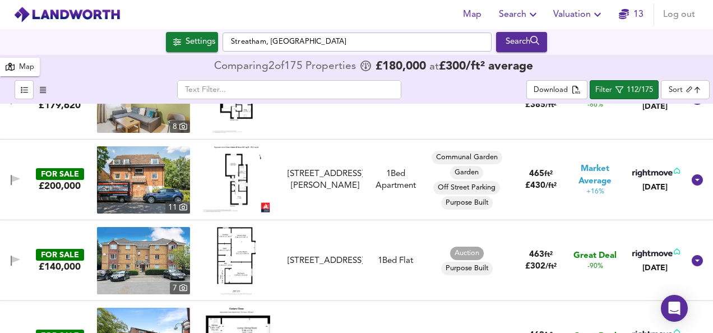
click at [233, 236] on img at bounding box center [236, 260] width 39 height 67
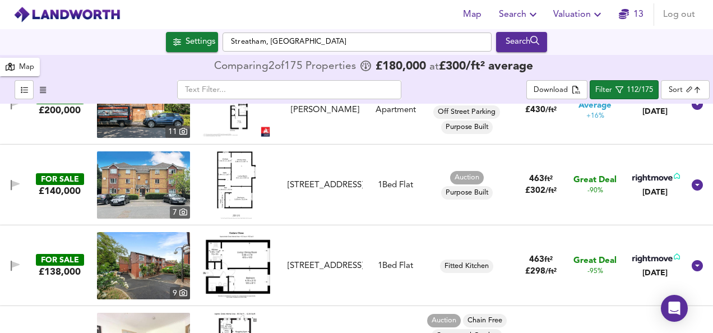
scroll to position [4171, 0]
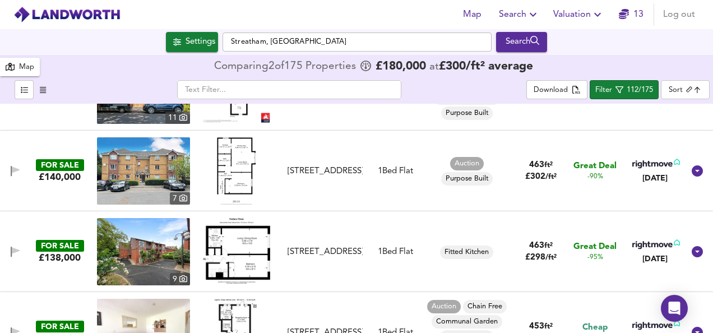
click at [252, 262] on img at bounding box center [236, 251] width 67 height 66
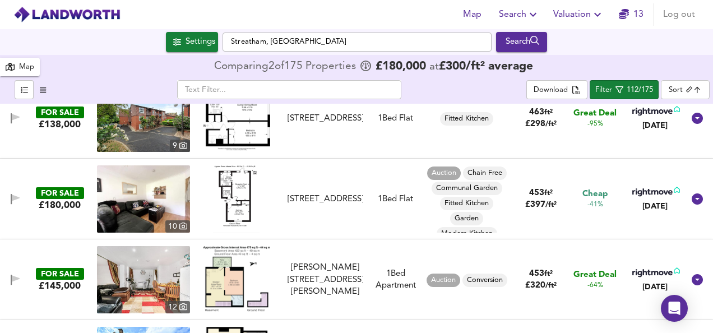
scroll to position [4306, 0]
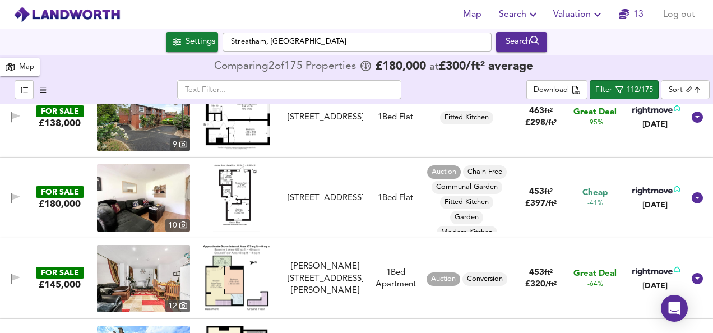
click at [230, 279] on img at bounding box center [236, 278] width 67 height 66
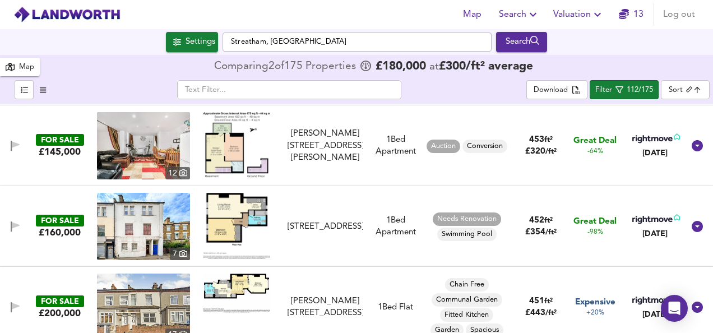
scroll to position [4440, 0]
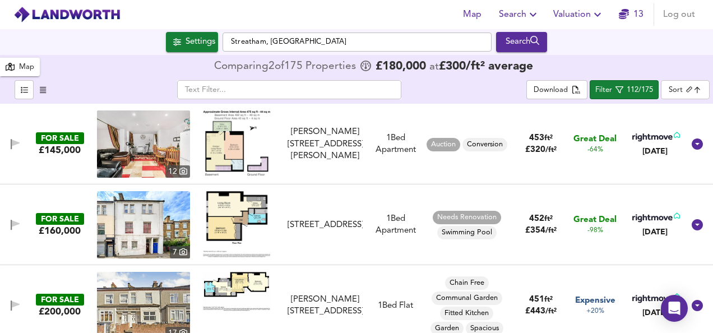
click at [226, 197] on img at bounding box center [236, 224] width 67 height 66
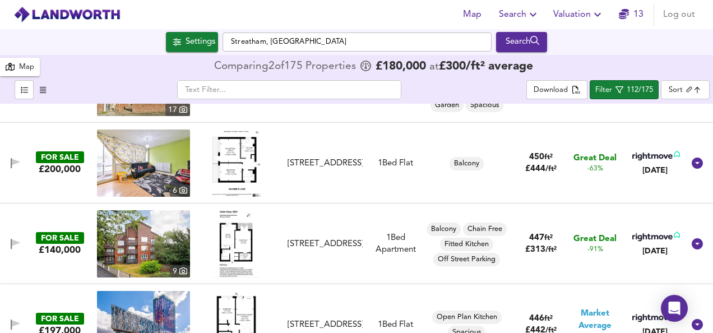
scroll to position [4664, 0]
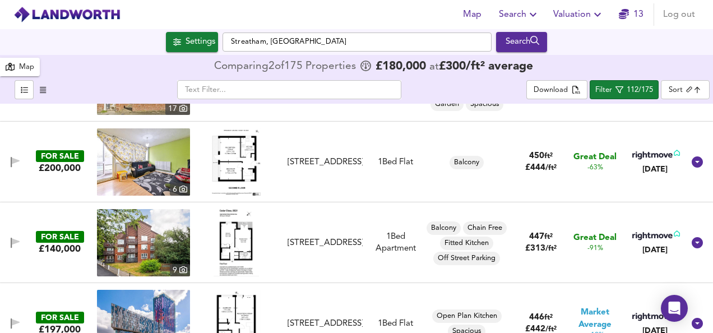
click at [227, 257] on img at bounding box center [236, 242] width 45 height 67
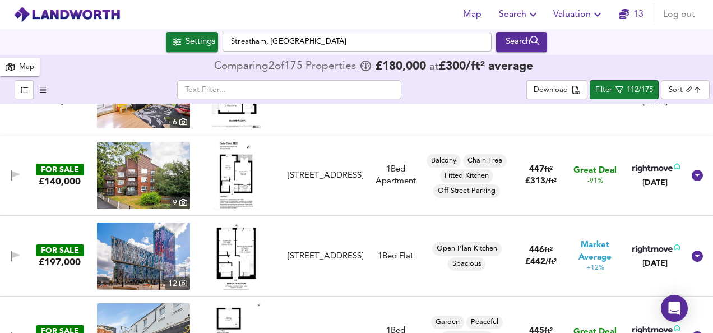
scroll to position [4754, 0]
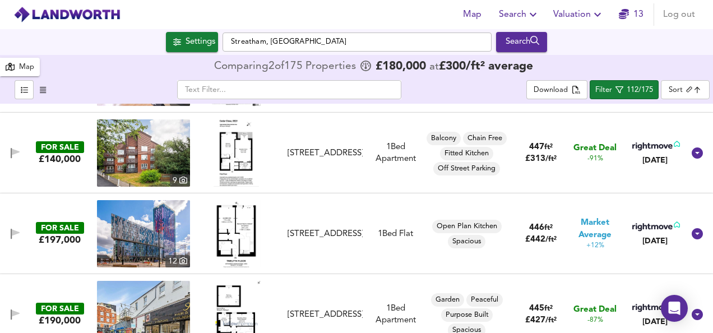
click at [241, 226] on img at bounding box center [236, 233] width 49 height 67
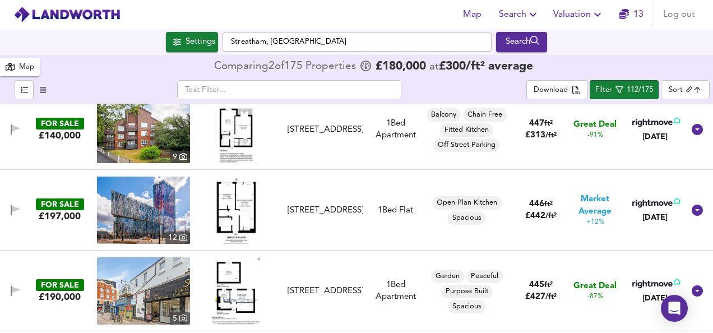
scroll to position [4799, 0]
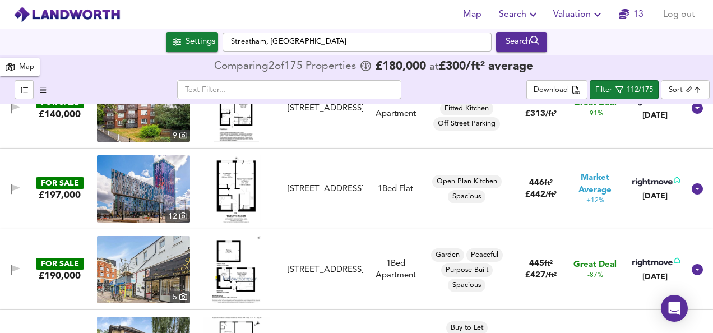
click at [232, 275] on img at bounding box center [236, 269] width 49 height 67
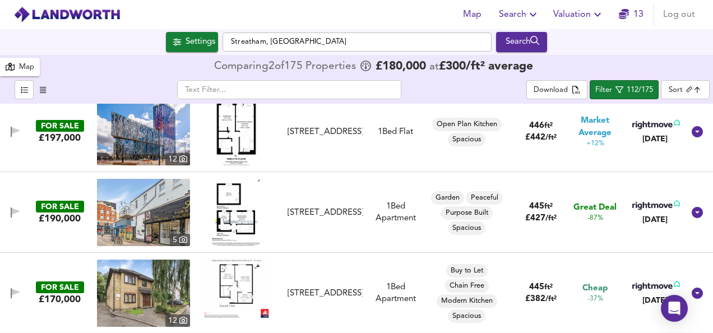
scroll to position [4889, 0]
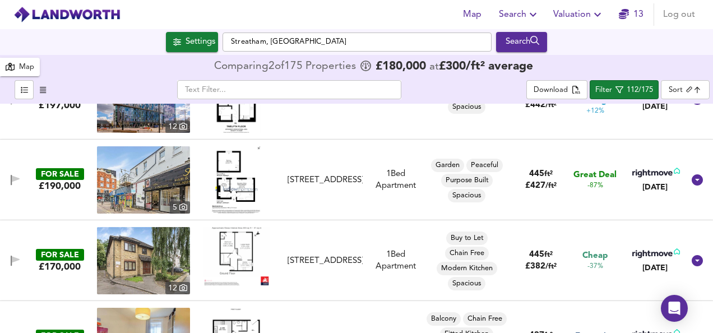
click at [239, 259] on img at bounding box center [236, 256] width 67 height 58
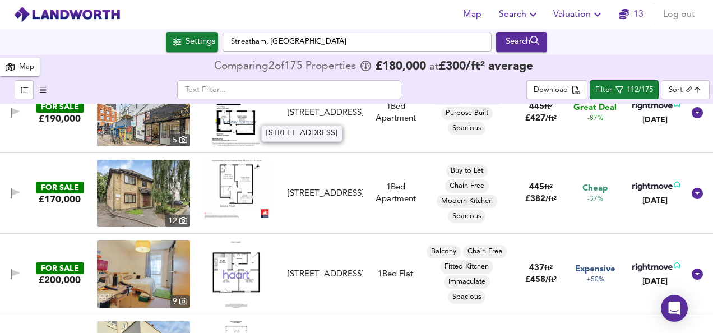
scroll to position [4978, 0]
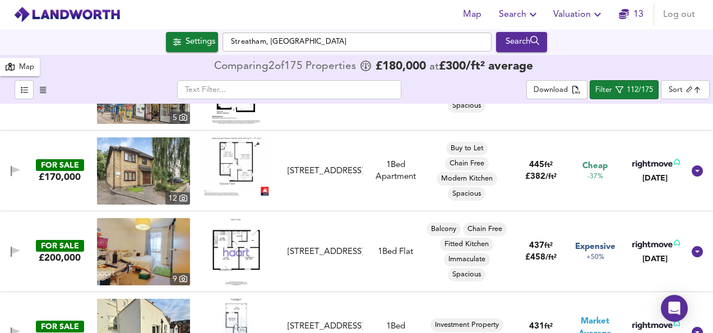
click at [239, 253] on img at bounding box center [237, 251] width 66 height 67
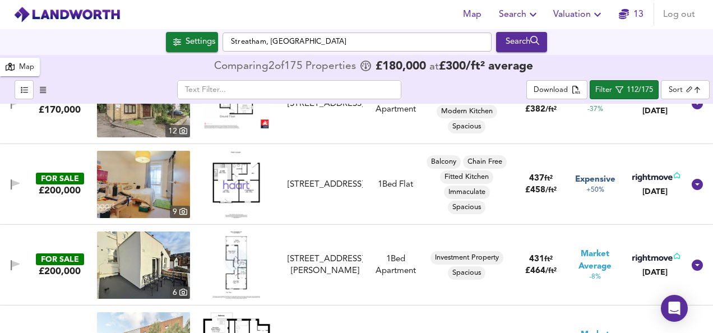
scroll to position [5068, 0]
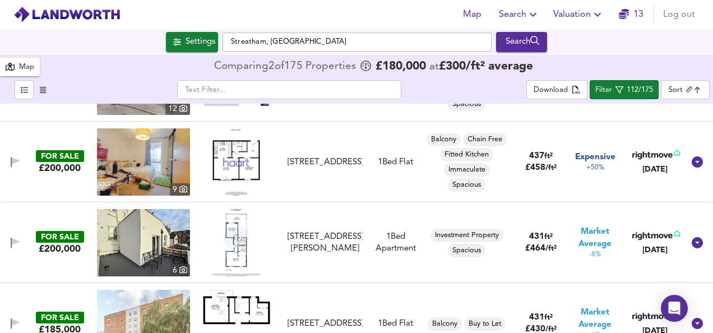
click at [229, 250] on img at bounding box center [236, 242] width 48 height 67
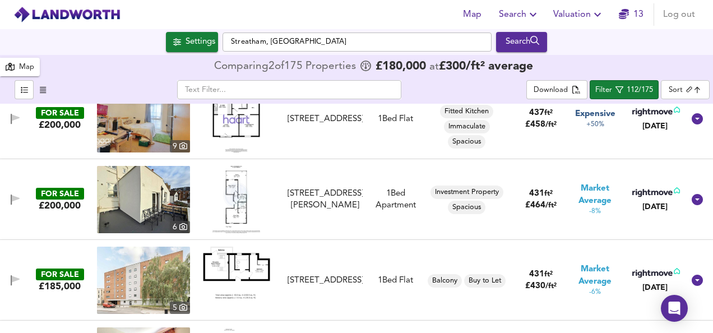
scroll to position [5113, 0]
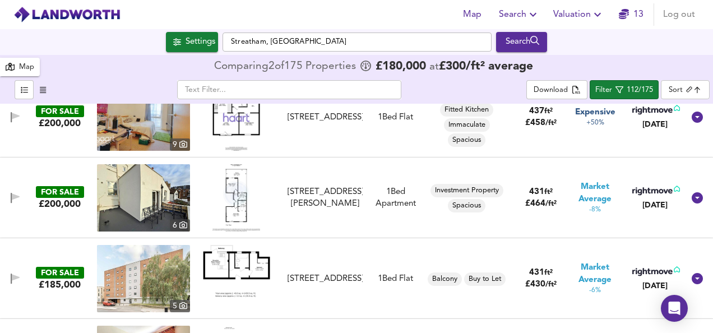
click at [252, 269] on img at bounding box center [236, 271] width 67 height 52
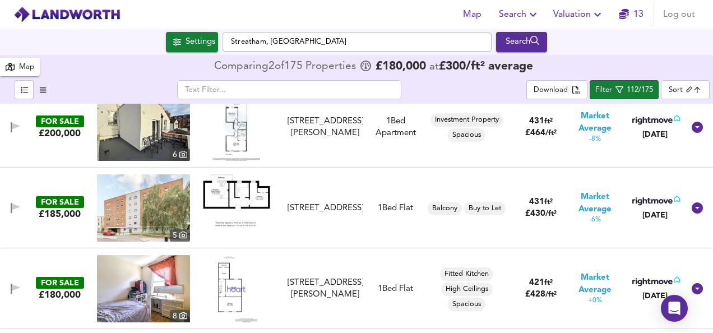
scroll to position [5203, 0]
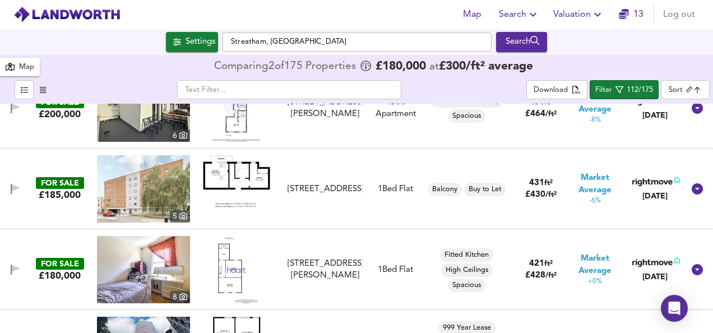
click at [221, 280] on img at bounding box center [236, 269] width 46 height 67
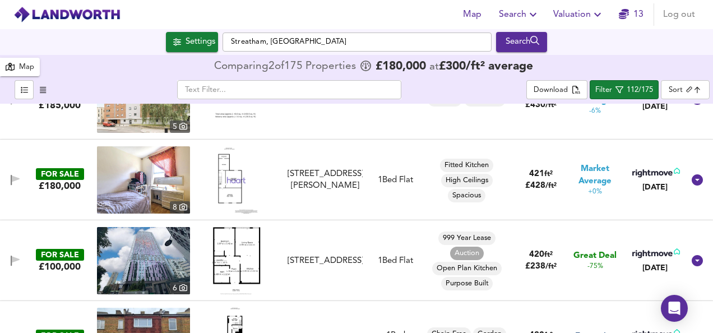
scroll to position [5315, 0]
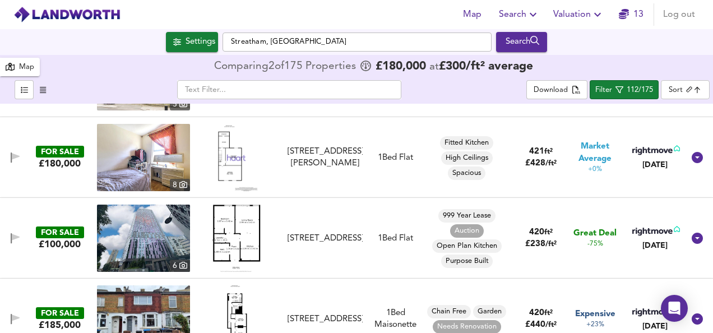
click at [245, 234] on img at bounding box center [236, 238] width 49 height 67
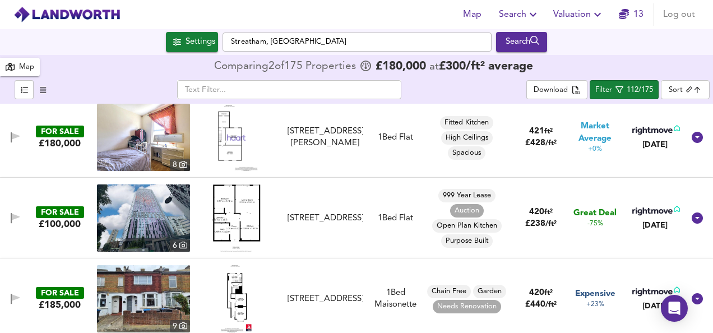
scroll to position [5337, 0]
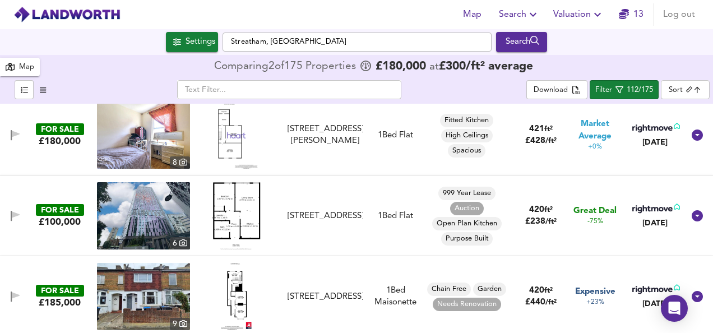
click at [249, 210] on img at bounding box center [236, 215] width 49 height 67
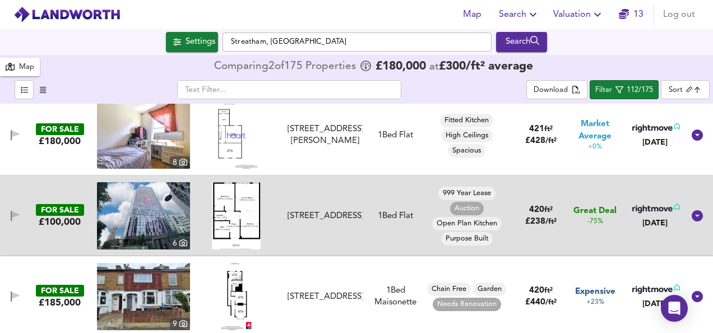
click at [184, 191] on img at bounding box center [143, 215] width 93 height 67
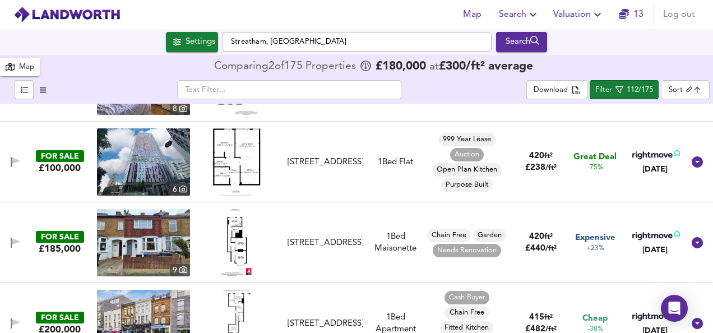
scroll to position [5404, 0]
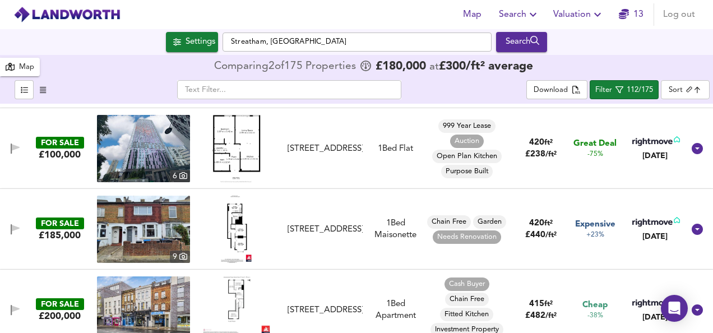
click at [226, 244] on img at bounding box center [236, 229] width 31 height 67
click at [232, 237] on img at bounding box center [236, 229] width 31 height 67
click at [138, 243] on img at bounding box center [143, 229] width 93 height 67
drag, startPoint x: 12, startPoint y: 234, endPoint x: 205, endPoint y: 214, distance: 193.9
click at [12, 234] on icon "button" at bounding box center [16, 229] width 10 height 11
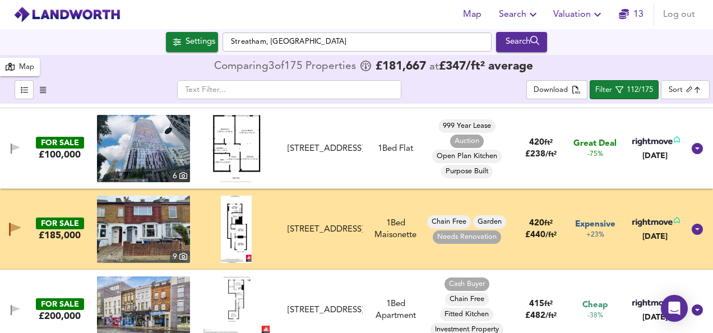
click at [249, 224] on img at bounding box center [236, 229] width 31 height 67
click at [128, 230] on img at bounding box center [143, 229] width 93 height 67
click at [154, 235] on img at bounding box center [143, 229] width 93 height 67
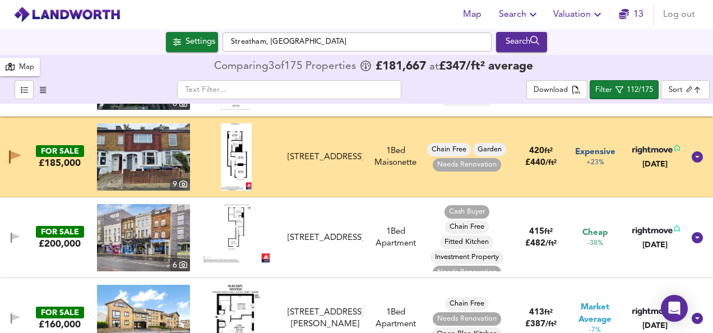
scroll to position [5494, 0]
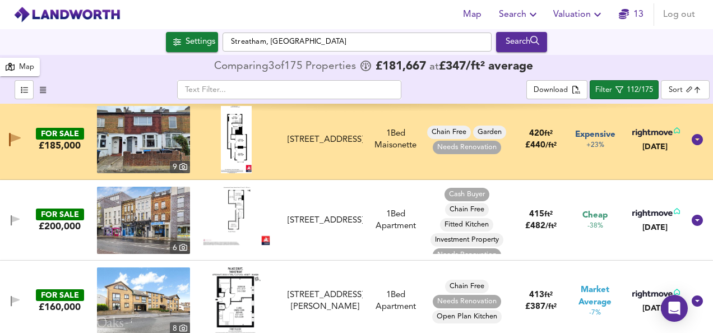
drag, startPoint x: 261, startPoint y: 144, endPoint x: 397, endPoint y: 218, distance: 154.5
click at [261, 144] on div at bounding box center [236, 139] width 93 height 67
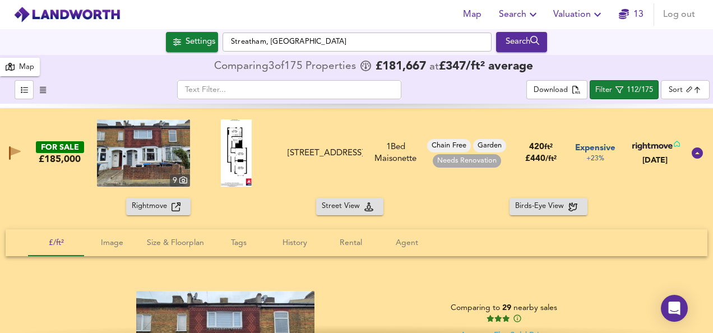
click at [272, 137] on div at bounding box center [236, 152] width 93 height 67
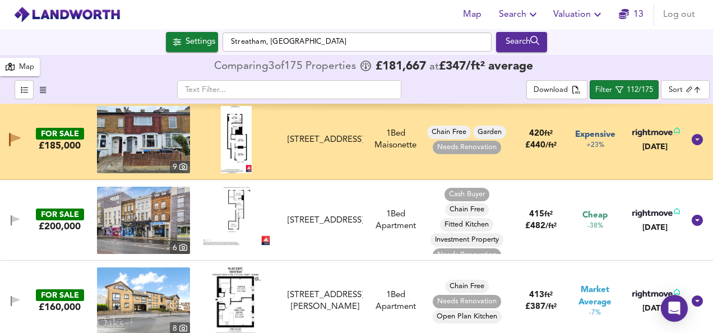
click at [241, 156] on img at bounding box center [236, 139] width 31 height 67
click at [130, 150] on img at bounding box center [143, 139] width 93 height 67
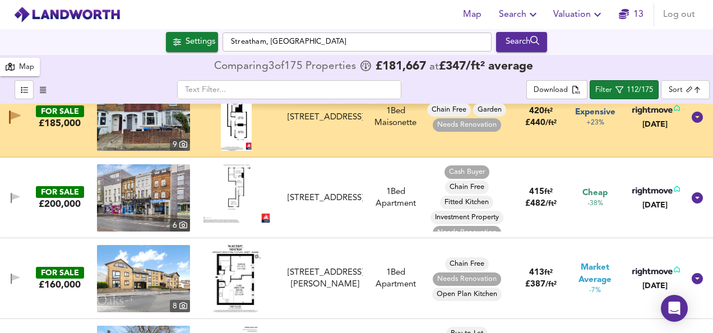
click at [249, 183] on img at bounding box center [236, 193] width 67 height 58
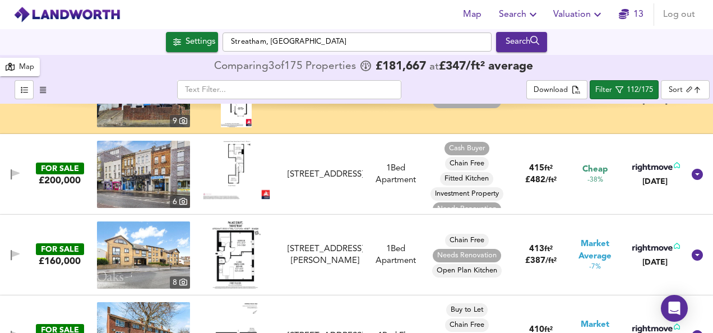
scroll to position [5561, 0]
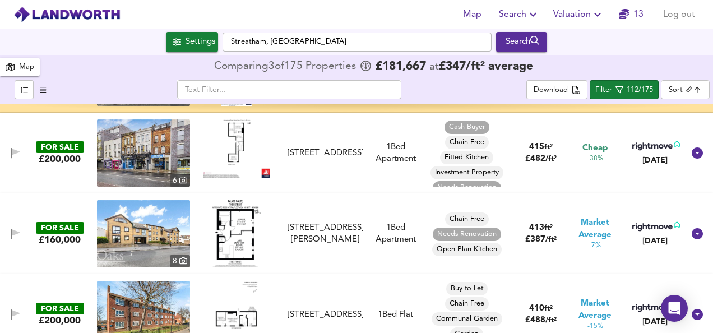
click at [228, 233] on img at bounding box center [236, 233] width 48 height 67
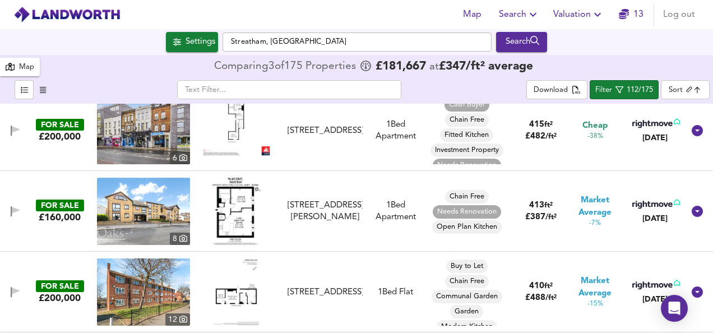
scroll to position [5606, 0]
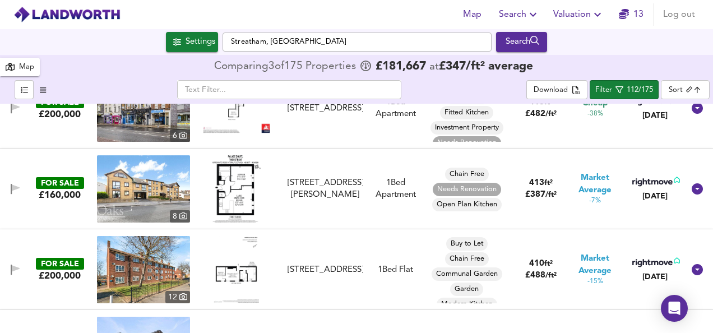
click at [243, 282] on img at bounding box center [236, 269] width 45 height 67
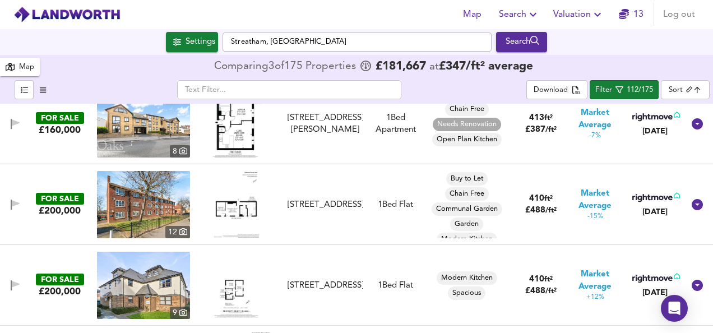
scroll to position [5674, 0]
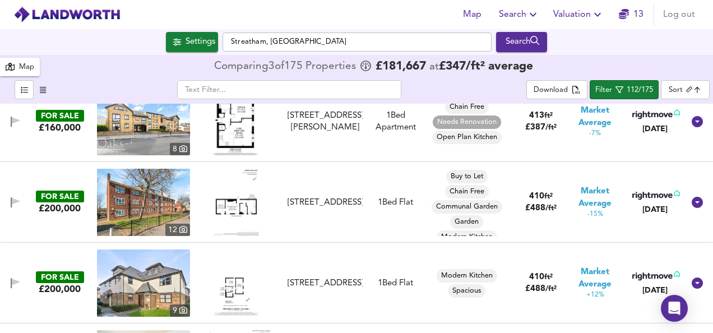
click at [234, 281] on img at bounding box center [236, 282] width 48 height 67
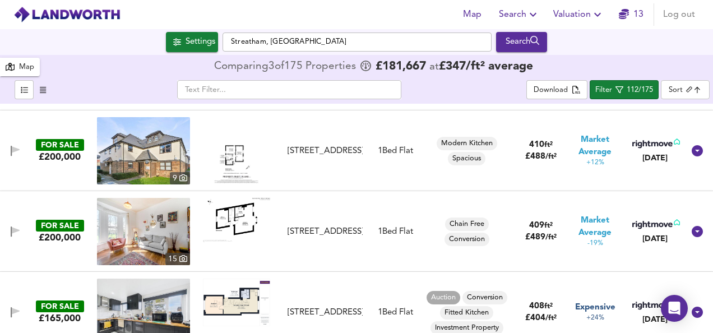
scroll to position [5853, 0]
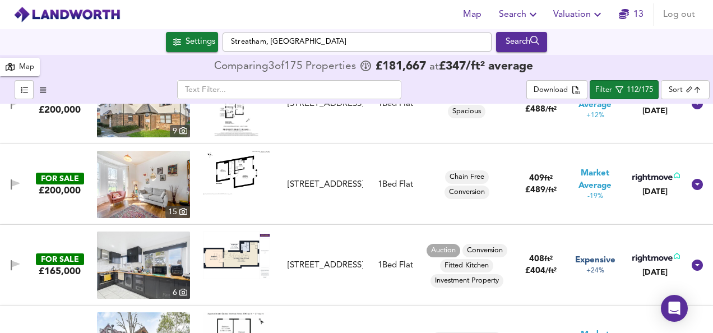
click at [232, 251] on img at bounding box center [236, 256] width 67 height 48
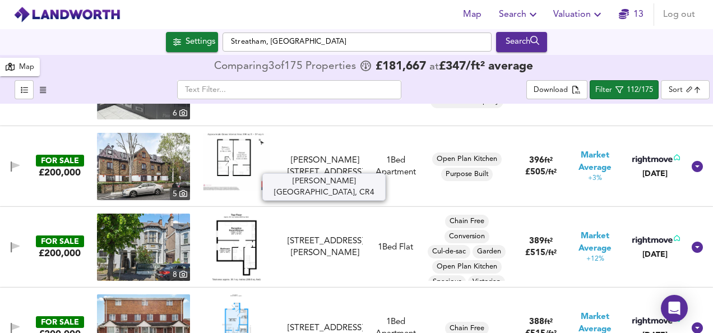
scroll to position [6055, 0]
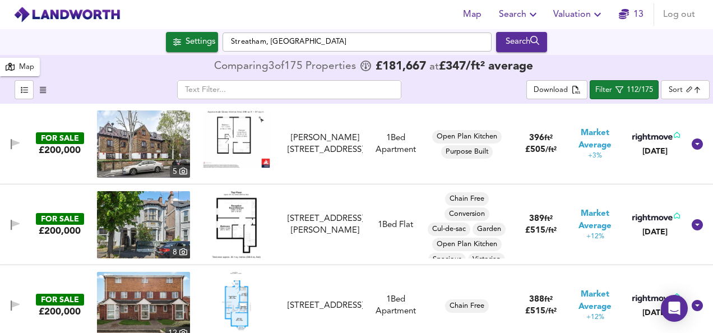
click at [240, 221] on img at bounding box center [236, 224] width 49 height 67
click at [239, 298] on img at bounding box center [236, 305] width 29 height 67
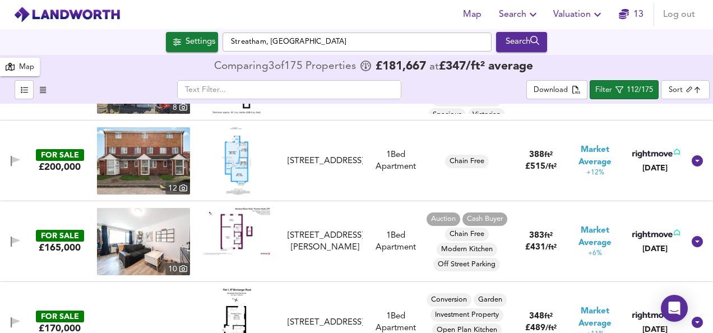
scroll to position [6212, 0]
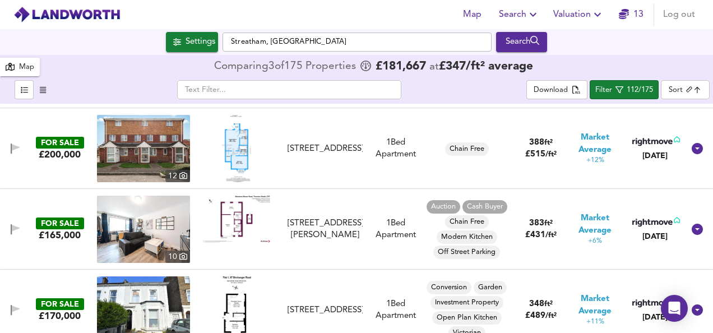
click at [238, 226] on img at bounding box center [236, 219] width 67 height 47
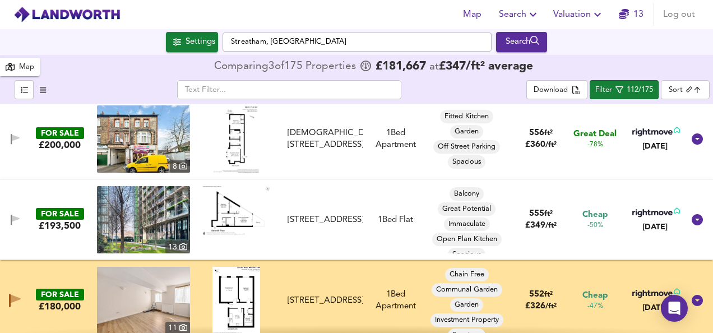
scroll to position [0, 0]
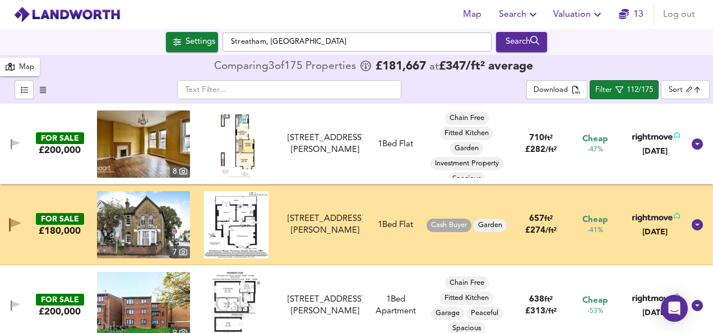
click at [248, 225] on img at bounding box center [236, 224] width 64 height 67
click at [15, 223] on icon "button" at bounding box center [16, 223] width 10 height 8
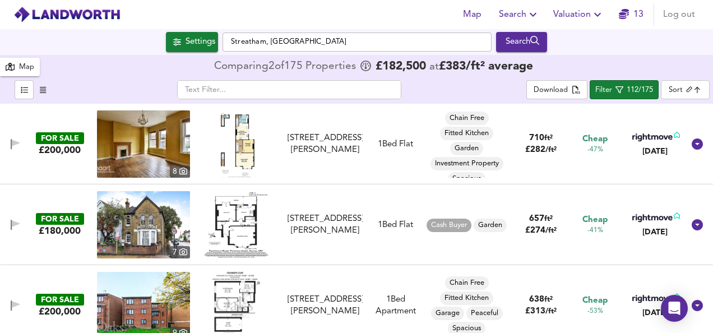
click at [11, 225] on icon "button" at bounding box center [11, 225] width 1 height 11
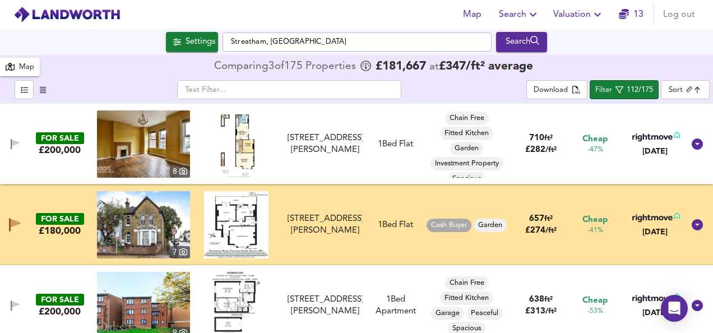
click at [152, 223] on img at bounding box center [143, 224] width 93 height 67
click at [9, 225] on icon "button" at bounding box center [10, 224] width 2 height 13
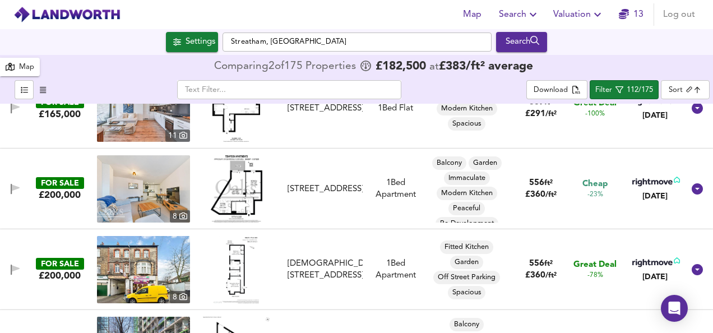
scroll to position [802, 0]
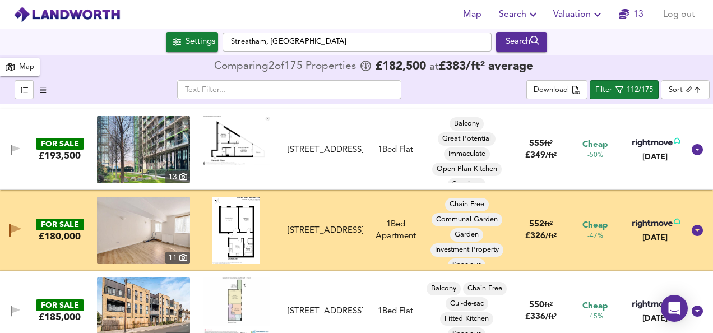
click at [137, 221] on img at bounding box center [143, 230] width 93 height 67
drag, startPoint x: 2, startPoint y: 228, endPoint x: 407, endPoint y: 251, distance: 405.4
click at [2, 228] on div at bounding box center [13, 230] width 23 height 18
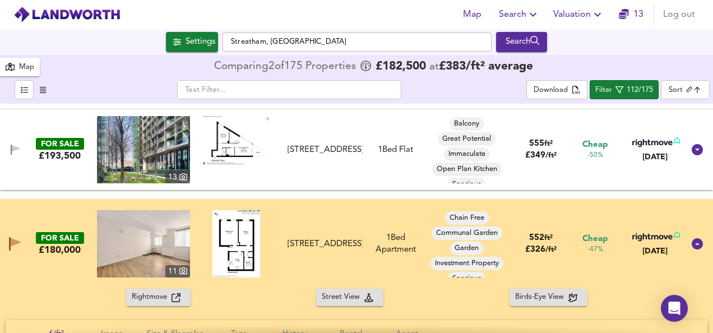
click at [286, 219] on div "FOR SALE £180,000 [STREET_ADDRESS] Bed Apartment Chain Free Communal Garden Gar…" at bounding box center [343, 243] width 682 height 67
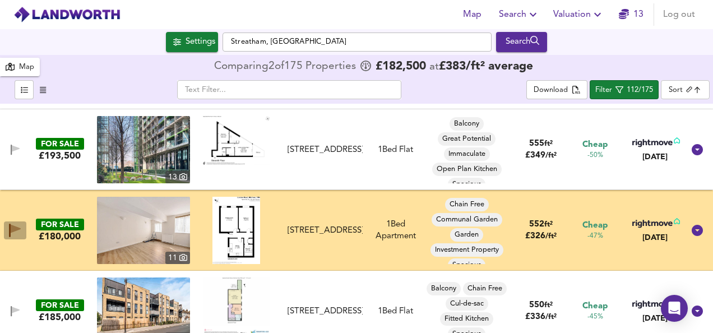
click at [18, 232] on icon "button" at bounding box center [15, 230] width 12 height 13
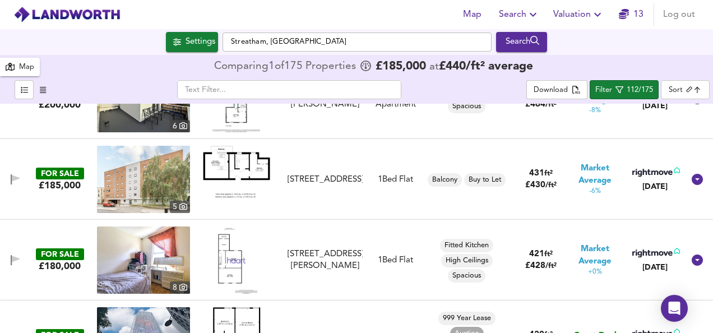
scroll to position [5412, 0]
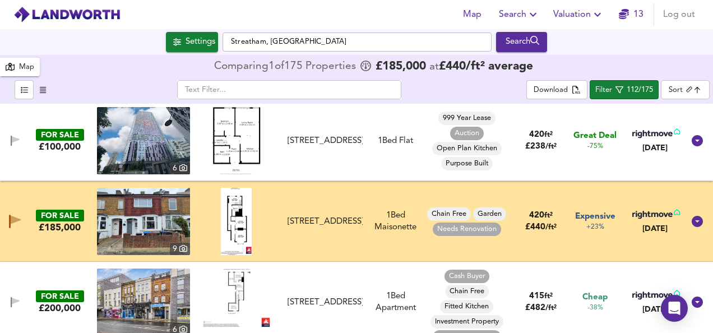
click at [143, 216] on img at bounding box center [143, 221] width 93 height 67
drag, startPoint x: 11, startPoint y: 224, endPoint x: 0, endPoint y: 227, distance: 11.6
click at [317, 193] on div "FOR SALE £185,000 [STREET_ADDRESS] 1 Bed Maisonette Chain Free Garden Needs Ren…" at bounding box center [343, 221] width 682 height 67
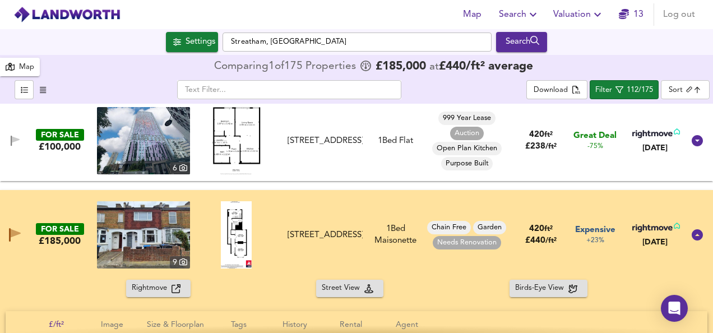
click at [9, 234] on icon "button" at bounding box center [10, 234] width 2 height 13
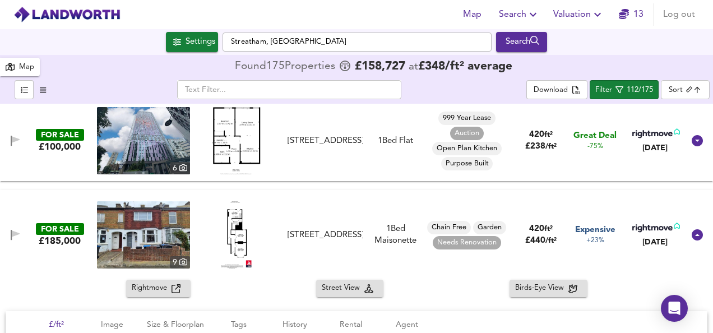
click at [308, 205] on div "FOR SALE £185,000 [STREET_ADDRESS] 1 Bed Maisonette Chain Free Garden Needs Ren…" at bounding box center [343, 234] width 682 height 67
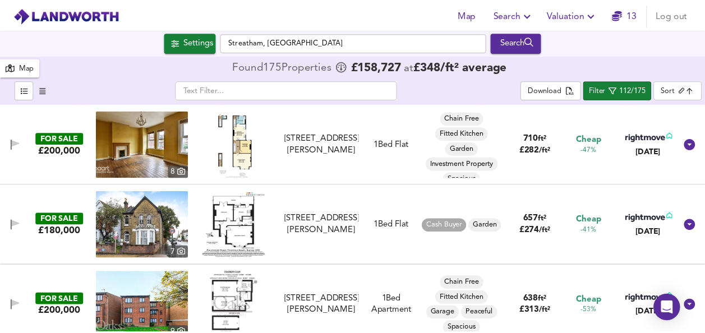
scroll to position [22, 0]
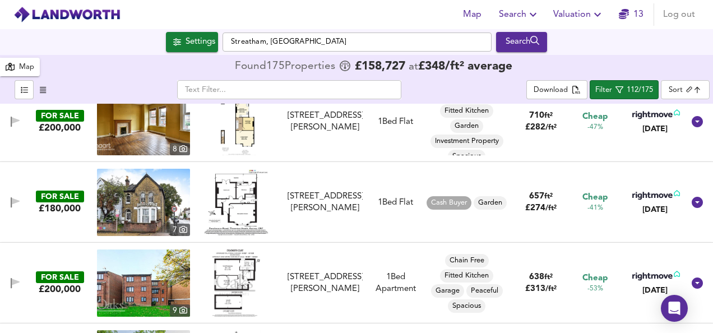
click at [105, 204] on img at bounding box center [143, 202] width 93 height 67
click at [573, 10] on span "Valuation" at bounding box center [578, 15] width 51 height 16
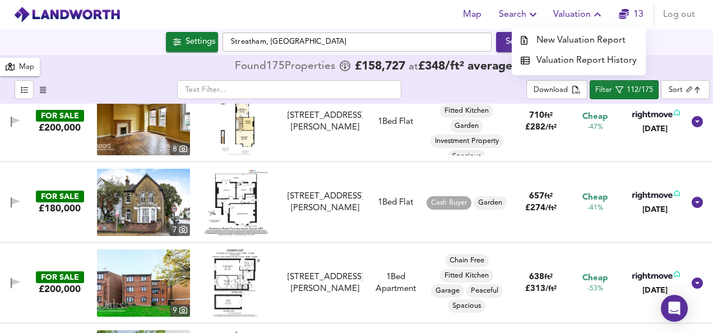
click at [577, 40] on li "New Valuation Report" at bounding box center [579, 40] width 134 height 20
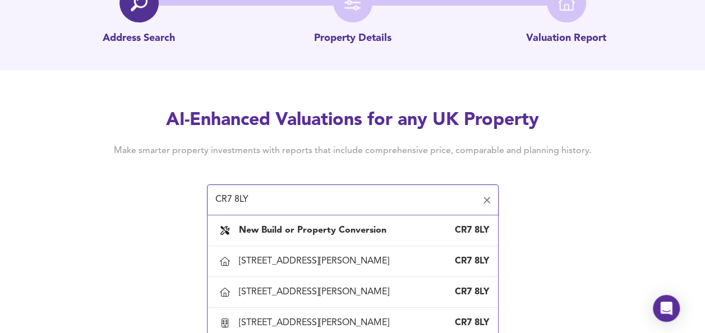
scroll to position [86, 0]
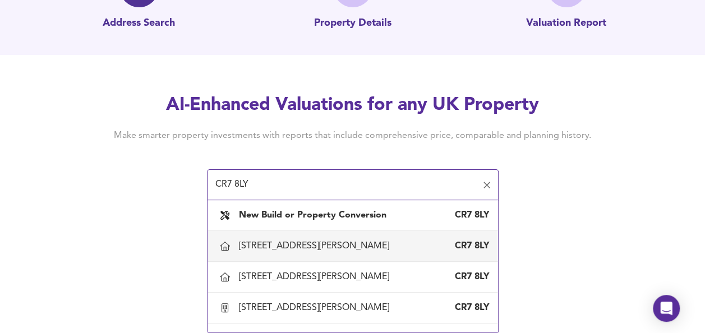
click at [279, 253] on div "[STREET_ADDRESS][PERSON_NAME]" at bounding box center [352, 246] width 272 height 24
type input "[STREET_ADDRESS][PERSON_NAME]"
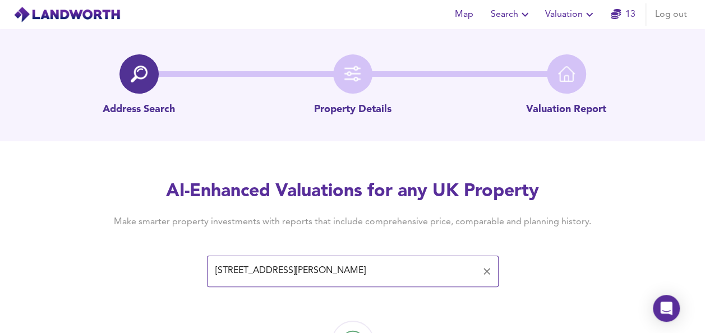
scroll to position [65, 0]
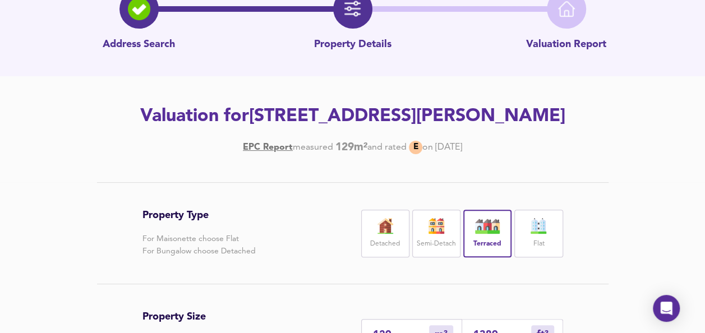
scroll to position [127, 0]
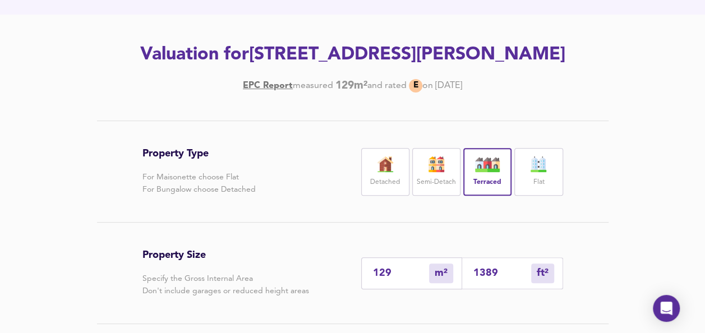
click at [544, 154] on div "Flat" at bounding box center [538, 172] width 48 height 48
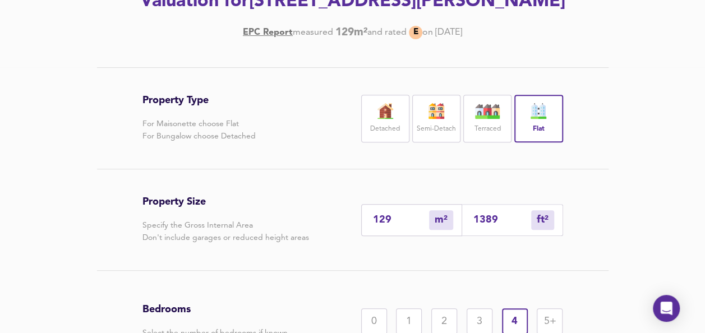
scroll to position [192, 0]
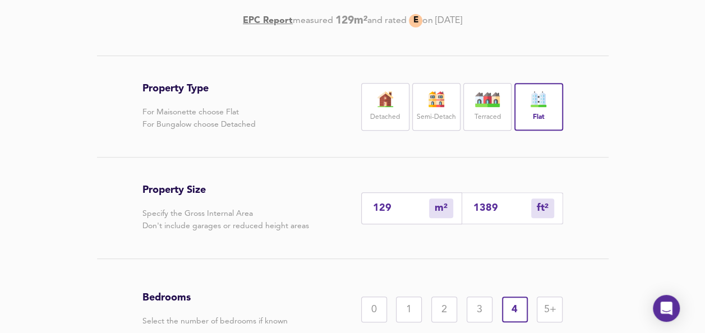
drag, startPoint x: 512, startPoint y: 207, endPoint x: 326, endPoint y: 181, distance: 188.0
click at [326, 181] on div "Property Size Specify the Gross Internal Area Don't include garages or reduced …" at bounding box center [352, 208] width 420 height 101
type input "1"
type input "6"
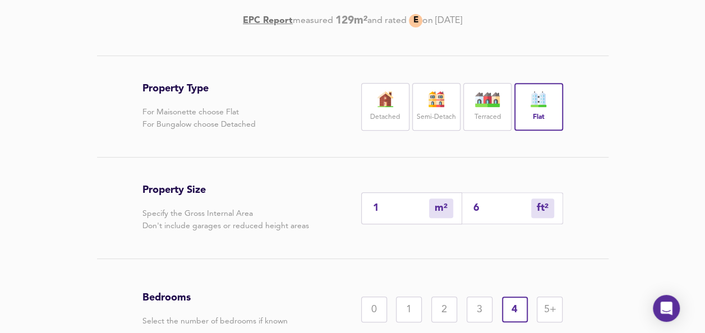
type input "65"
type input "61"
type input "657"
click at [437, 311] on div "2" at bounding box center [444, 310] width 26 height 26
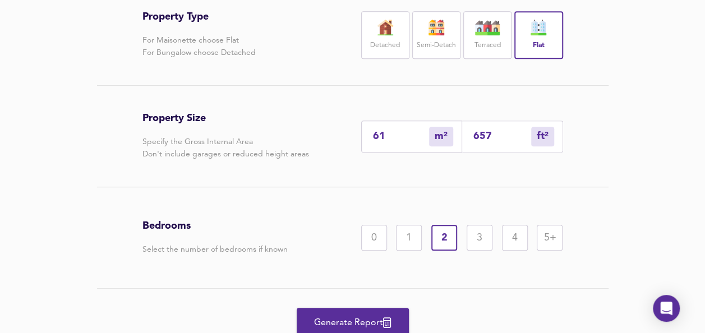
scroll to position [309, 0]
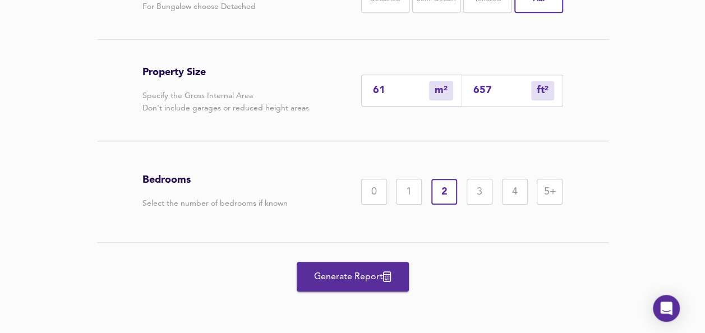
click at [347, 284] on span "Generate Report" at bounding box center [353, 277] width 90 height 16
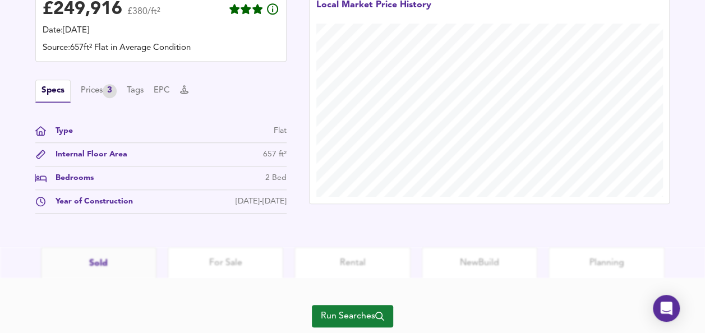
scroll to position [385, 0]
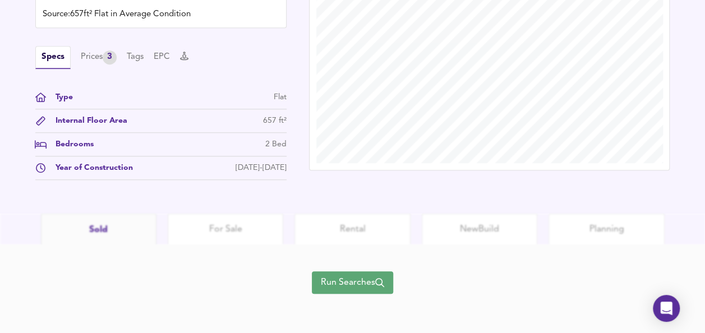
click at [327, 285] on span "Run Searches" at bounding box center [352, 283] width 63 height 16
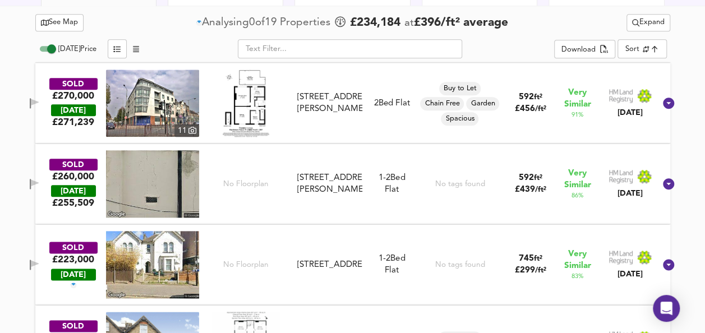
scroll to position [607, 0]
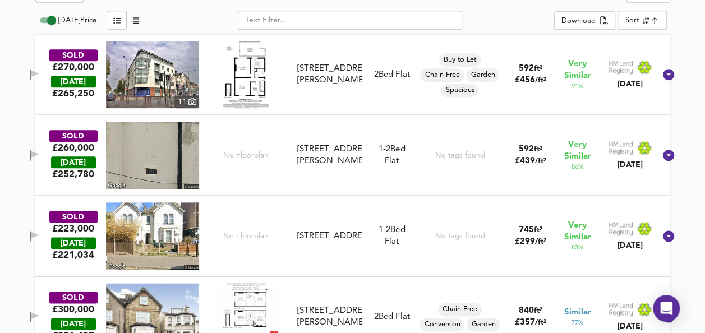
click at [248, 91] on img at bounding box center [246, 74] width 46 height 67
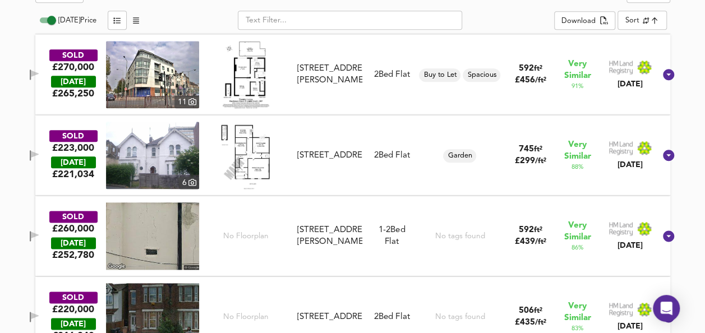
click at [39, 73] on icon "button" at bounding box center [35, 73] width 8 height 7
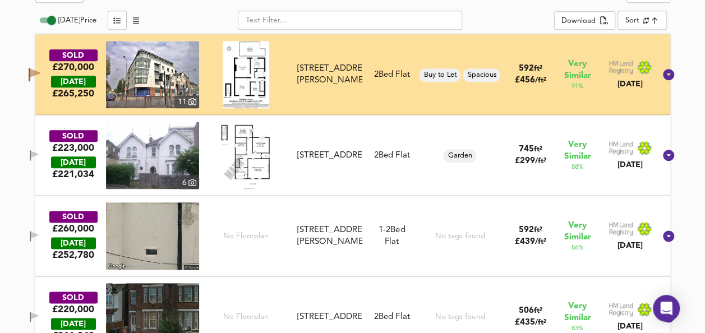
click at [261, 154] on img at bounding box center [246, 155] width 56 height 67
click at [154, 155] on img at bounding box center [152, 155] width 93 height 67
click at [39, 156] on icon "button" at bounding box center [35, 155] width 10 height 11
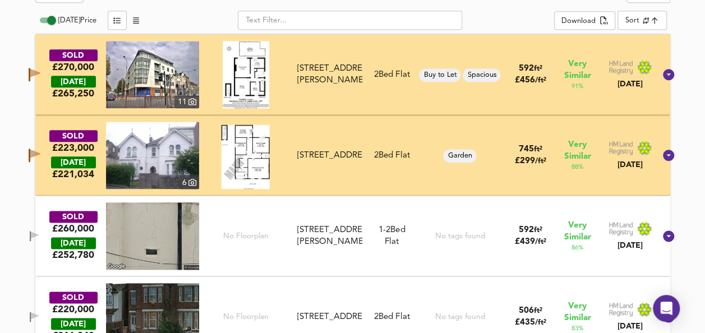
click at [183, 76] on img at bounding box center [152, 74] width 93 height 67
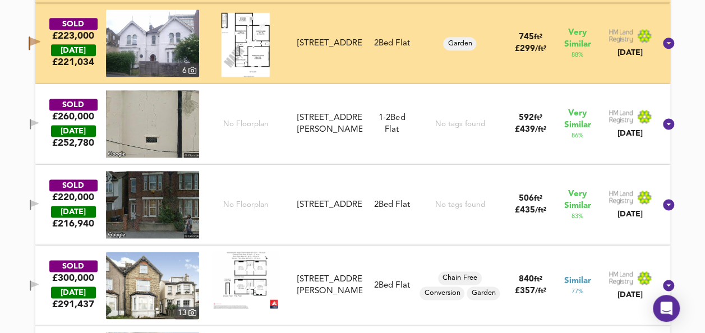
scroll to position [742, 0]
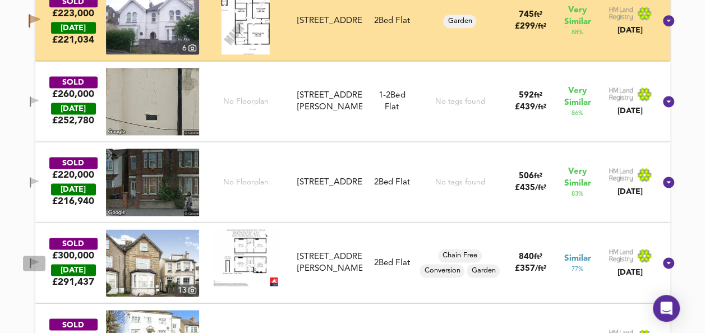
click at [39, 262] on icon "button" at bounding box center [35, 261] width 8 height 7
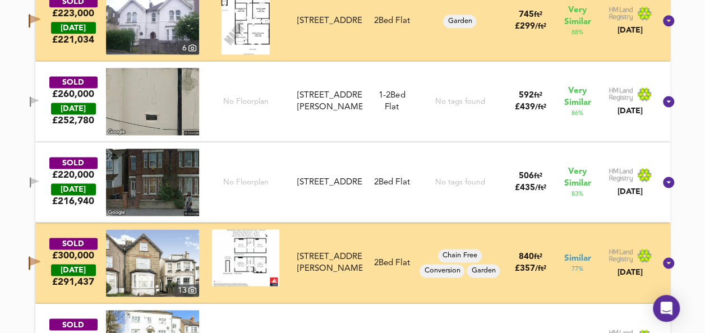
click at [271, 246] on img at bounding box center [245, 257] width 67 height 57
click at [166, 239] on img at bounding box center [152, 262] width 93 height 67
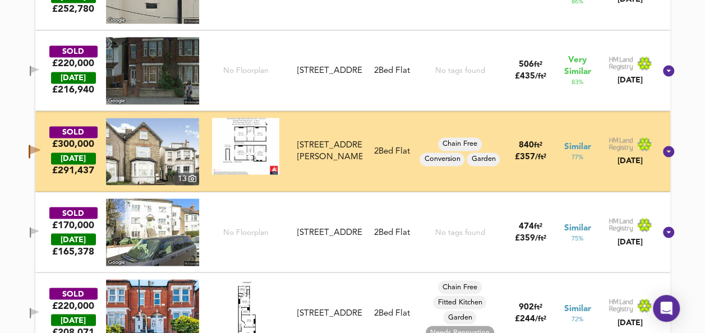
scroll to position [854, 0]
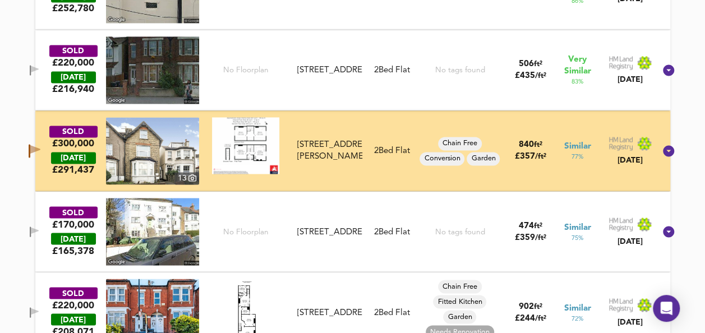
click at [150, 238] on img at bounding box center [152, 231] width 93 height 67
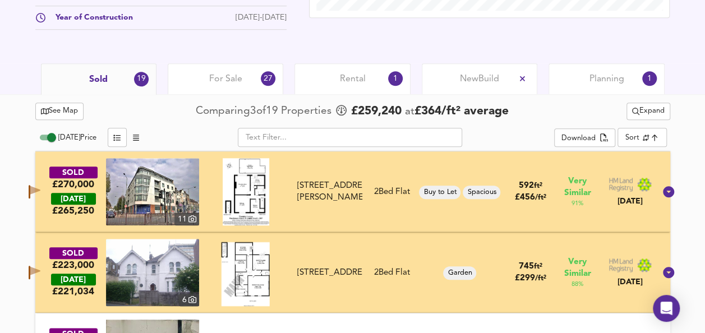
scroll to position [508, 0]
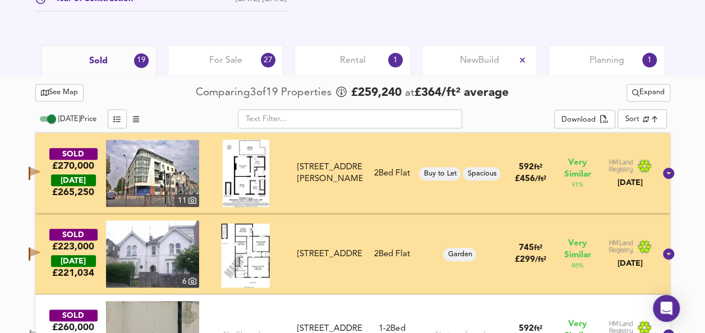
click at [52, 87] on span "See Map" at bounding box center [60, 92] width 38 height 13
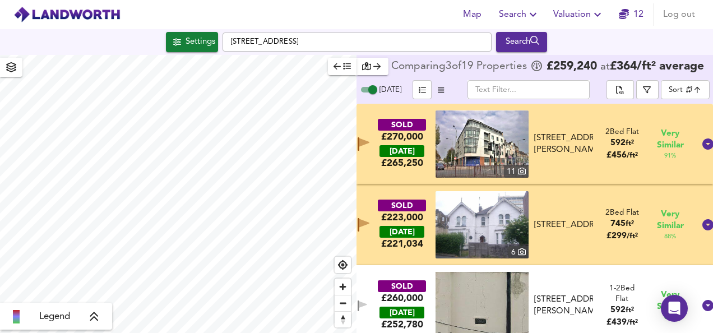
checkbox input "false"
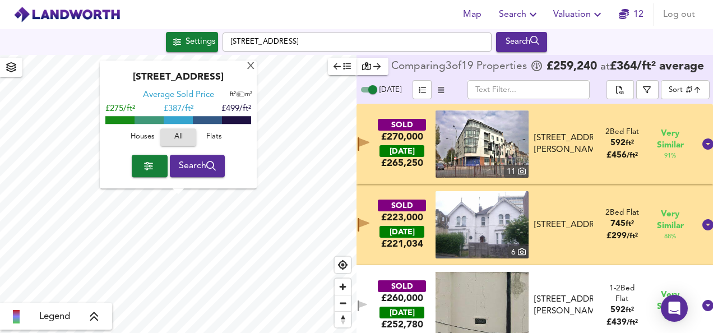
click at [571, 12] on span "Valuation" at bounding box center [578, 15] width 51 height 16
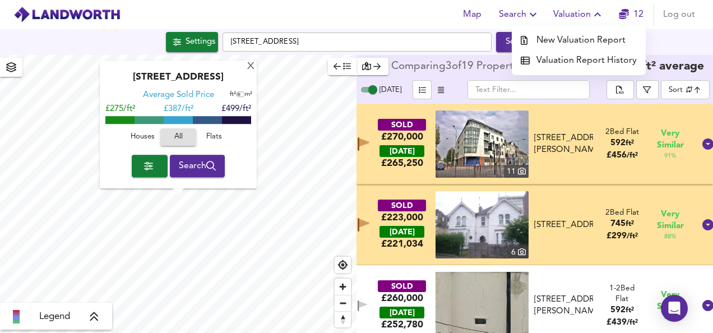
click at [567, 34] on li "New Valuation Report" at bounding box center [579, 40] width 134 height 20
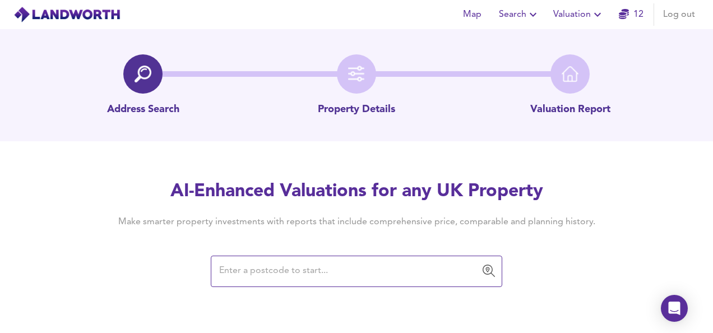
click at [269, 276] on input "text" at bounding box center [348, 271] width 265 height 21
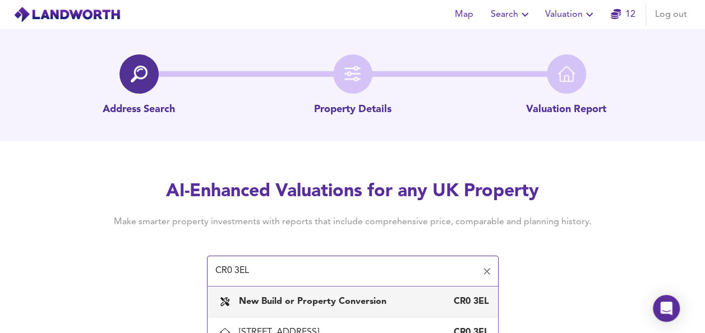
scroll to position [76, 0]
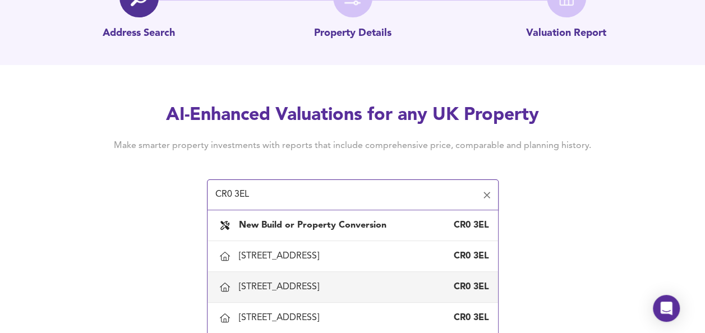
click at [322, 288] on div "[STREET_ADDRESS]" at bounding box center [281, 287] width 85 height 12
type input "[STREET_ADDRESS]"
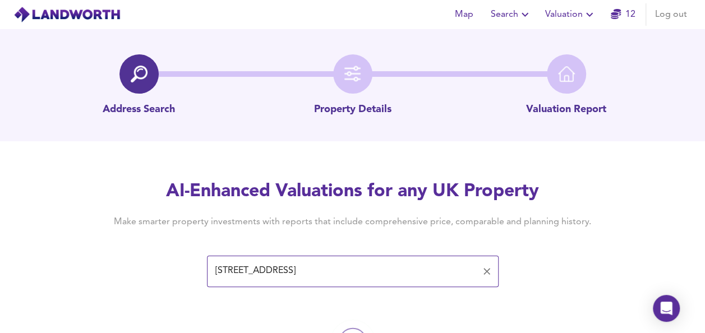
scroll to position [65, 0]
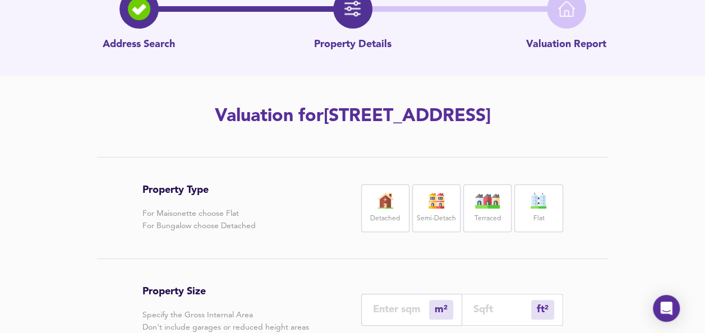
click at [529, 221] on div "Flat" at bounding box center [538, 208] width 48 height 48
click at [502, 318] on div "ft² sqft" at bounding box center [512, 310] width 101 height 32
click at [492, 312] on input "number" at bounding box center [502, 309] width 58 height 12
type input "0"
type input "4"
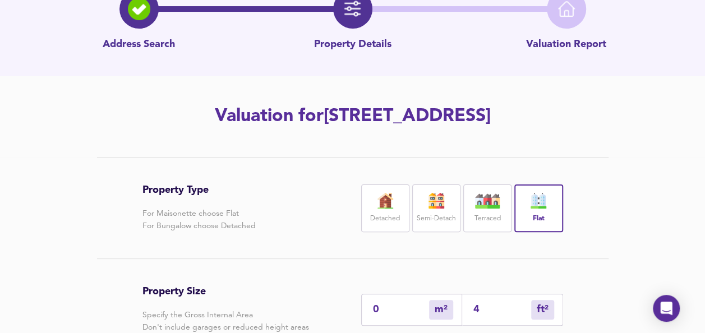
type input "4"
type input "42"
type input "39"
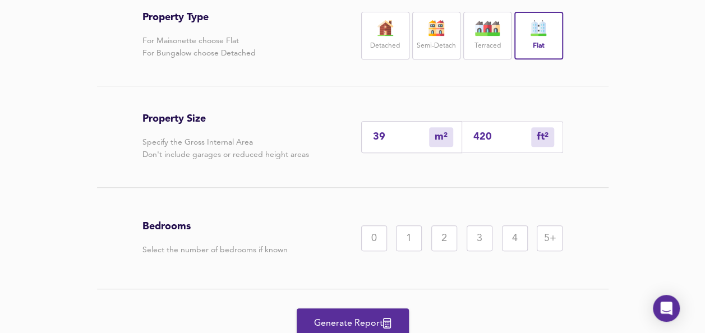
scroll to position [242, 0]
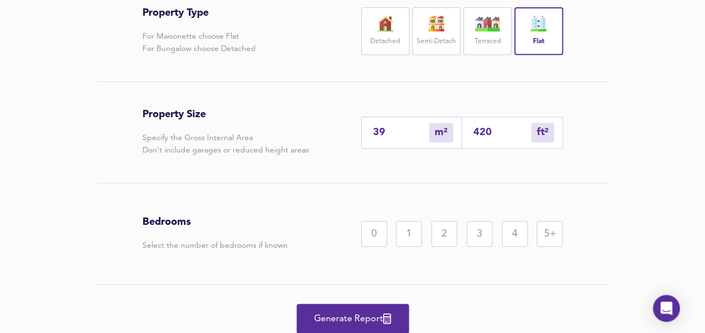
type input "420"
click at [445, 228] on div "2" at bounding box center [444, 234] width 26 height 26
click at [355, 306] on button "Generate Report" at bounding box center [353, 319] width 112 height 30
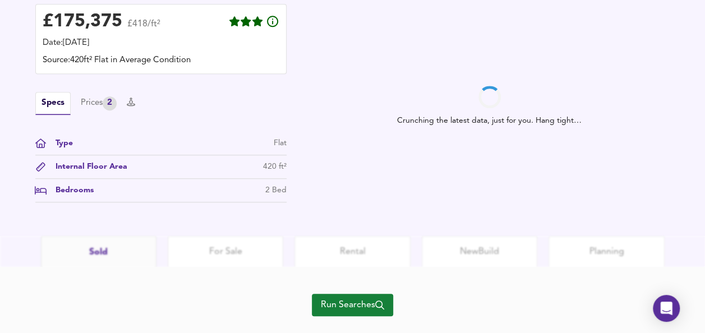
scroll to position [362, 0]
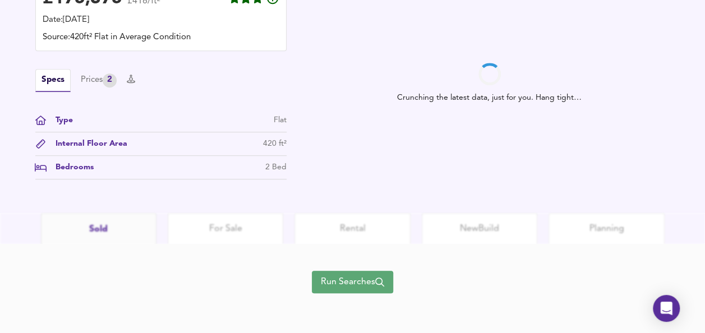
click at [338, 277] on span "Run Searches" at bounding box center [352, 282] width 63 height 16
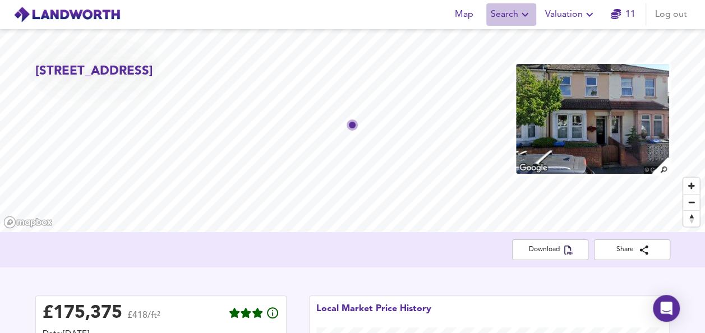
click at [519, 15] on icon "button" at bounding box center [524, 14] width 13 height 13
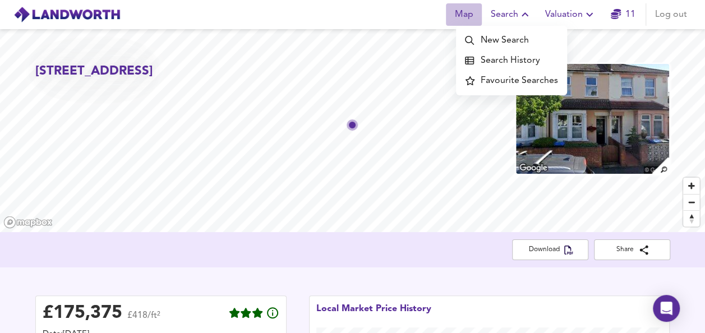
click at [459, 12] on span "Map" at bounding box center [463, 15] width 27 height 16
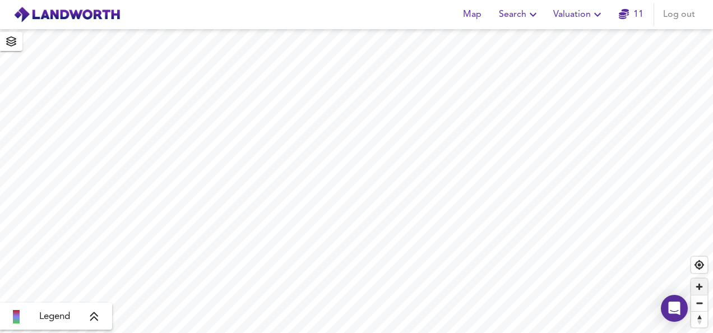
click at [698, 288] on span "Zoom in" at bounding box center [699, 287] width 16 height 16
click at [695, 289] on span "Zoom in" at bounding box center [699, 287] width 16 height 16
click at [697, 292] on span "Zoom in" at bounding box center [699, 287] width 16 height 16
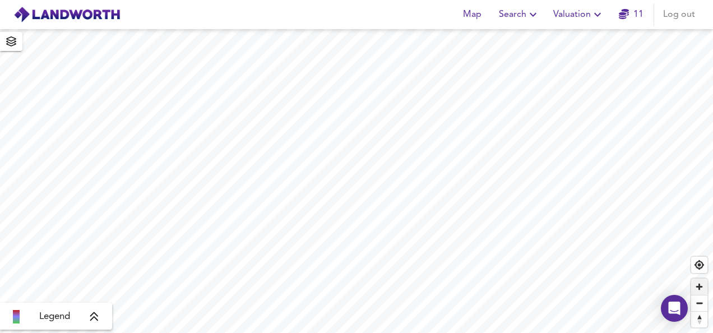
click at [697, 286] on span "Zoom in" at bounding box center [699, 287] width 16 height 16
click at [702, 285] on span "Zoom in" at bounding box center [699, 287] width 16 height 16
click at [696, 307] on span "Zoom out" at bounding box center [699, 303] width 16 height 16
click at [485, 18] on span "Map" at bounding box center [472, 15] width 27 height 16
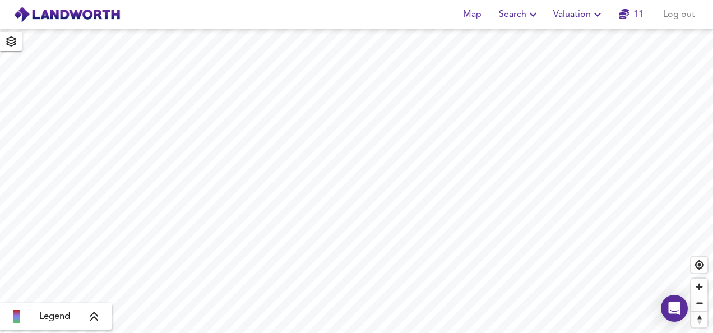
click at [64, 19] on img at bounding box center [66, 14] width 107 height 17
click at [95, 11] on img at bounding box center [66, 14] width 107 height 17
click at [676, 12] on span "Log out" at bounding box center [679, 15] width 32 height 16
